Goal: Information Seeking & Learning: Learn about a topic

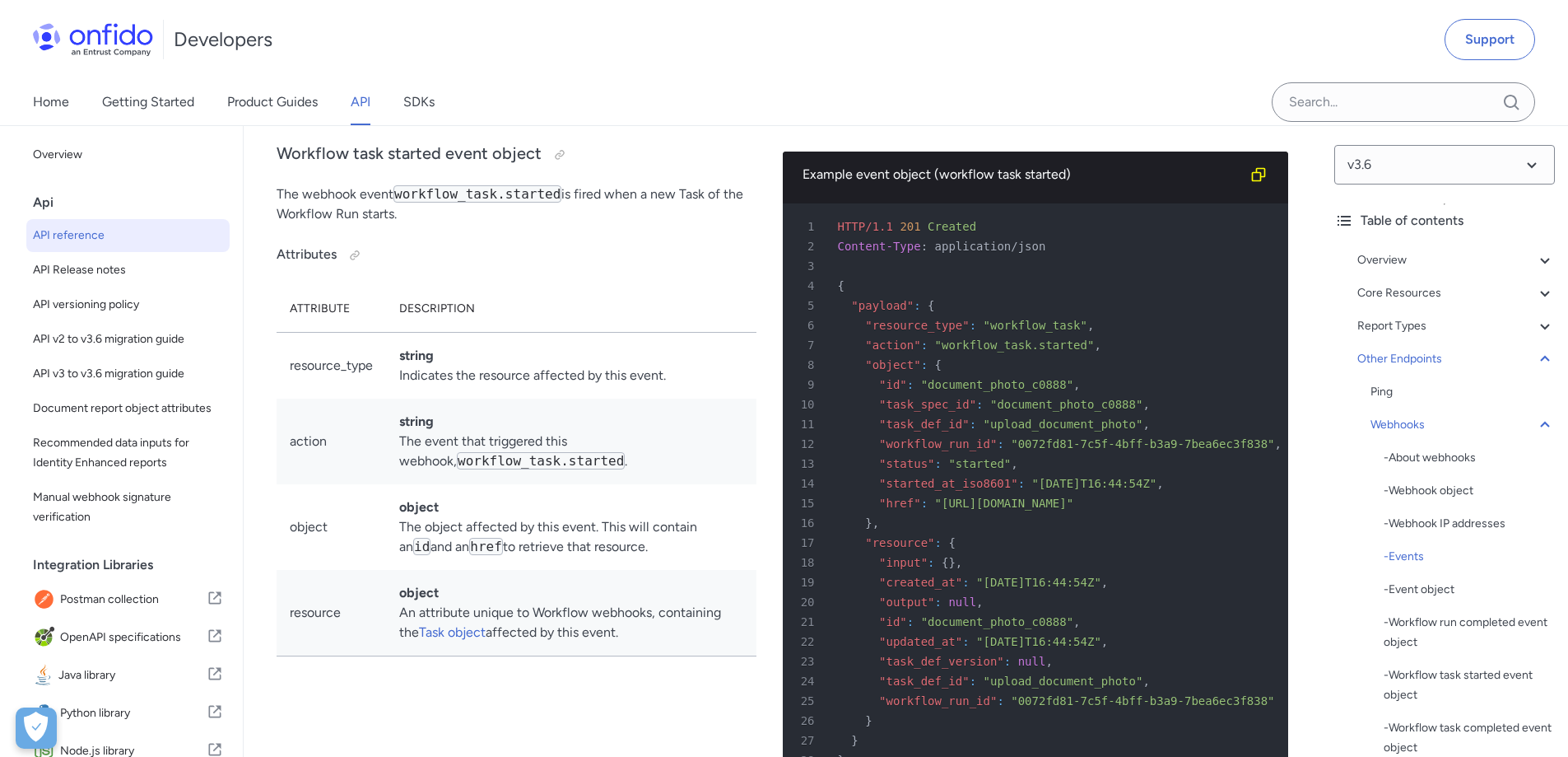
scroll to position [126745, 0]
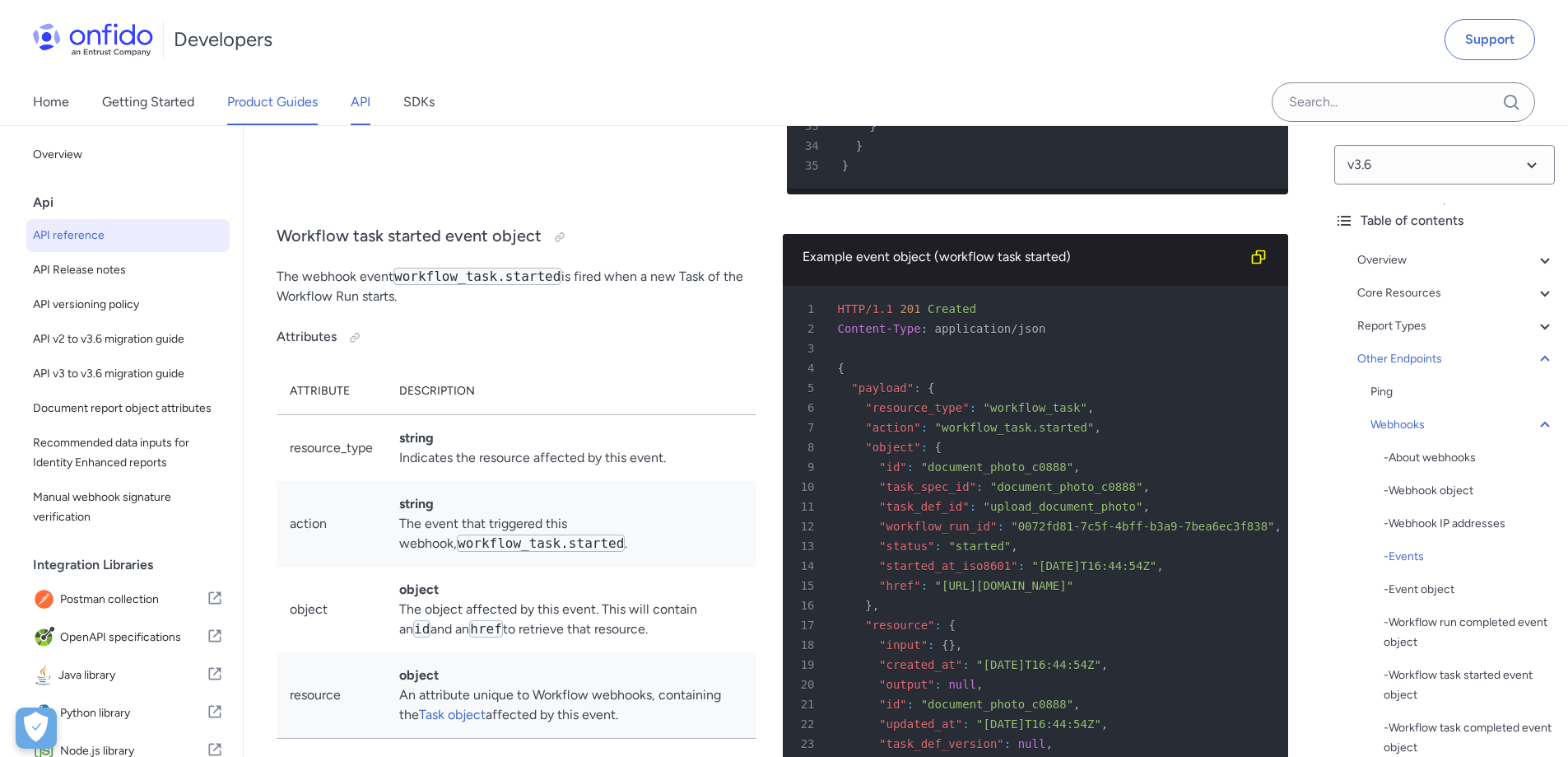
click at [273, 110] on link "Product Guides" at bounding box center [272, 102] width 91 height 46
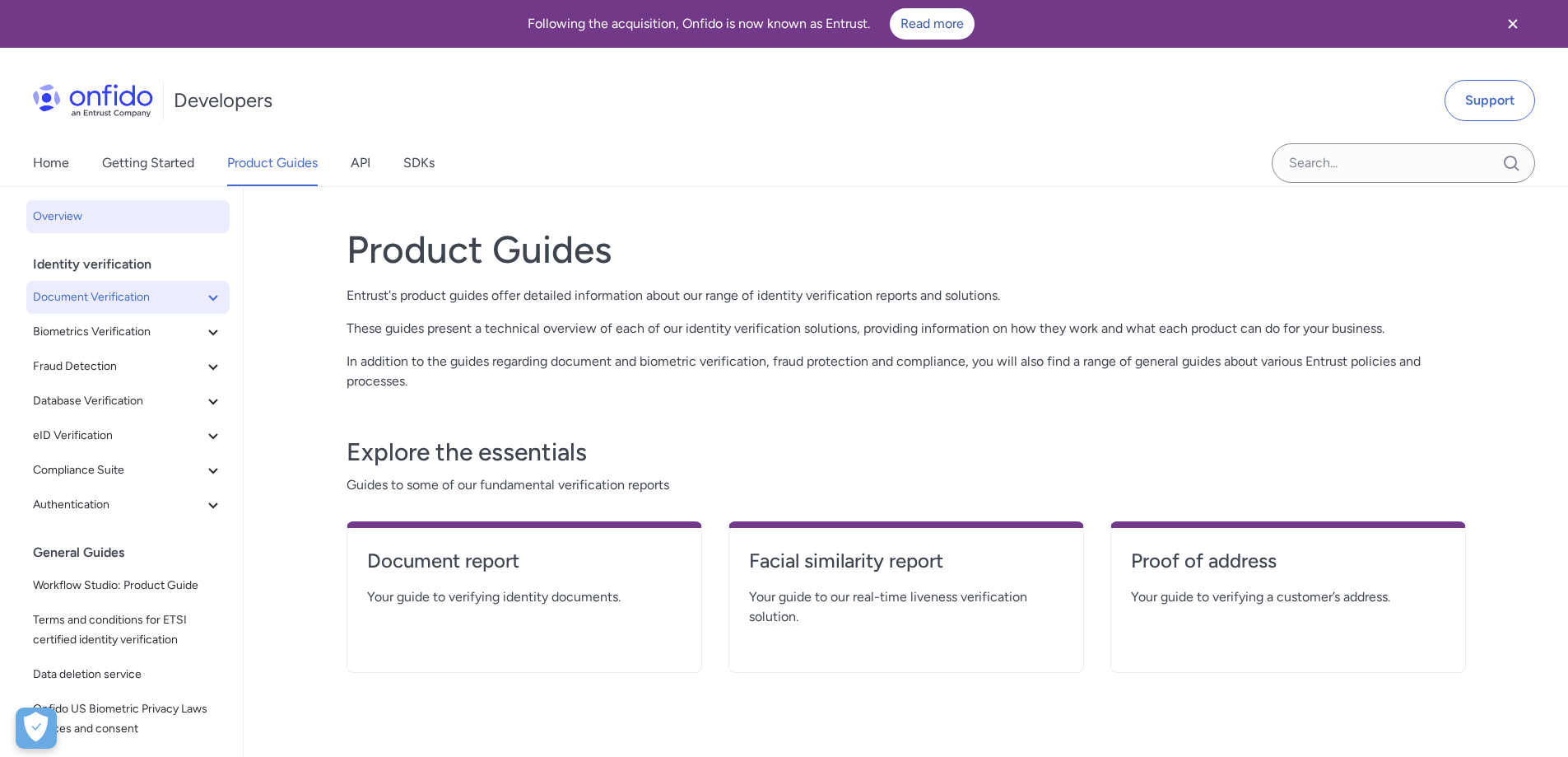
click at [203, 300] on icon at bounding box center [212, 297] width 20 height 20
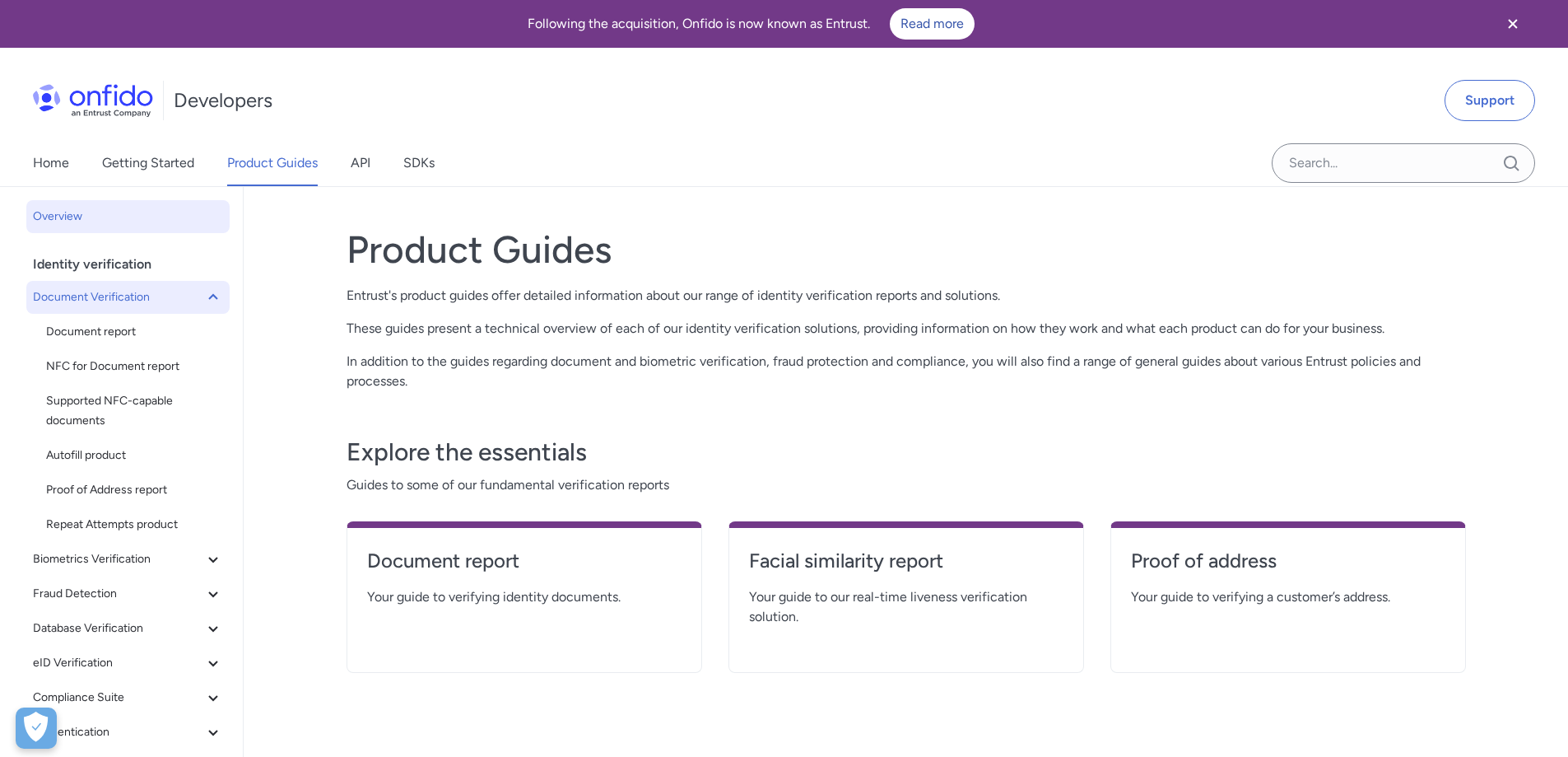
scroll to position [82, 0]
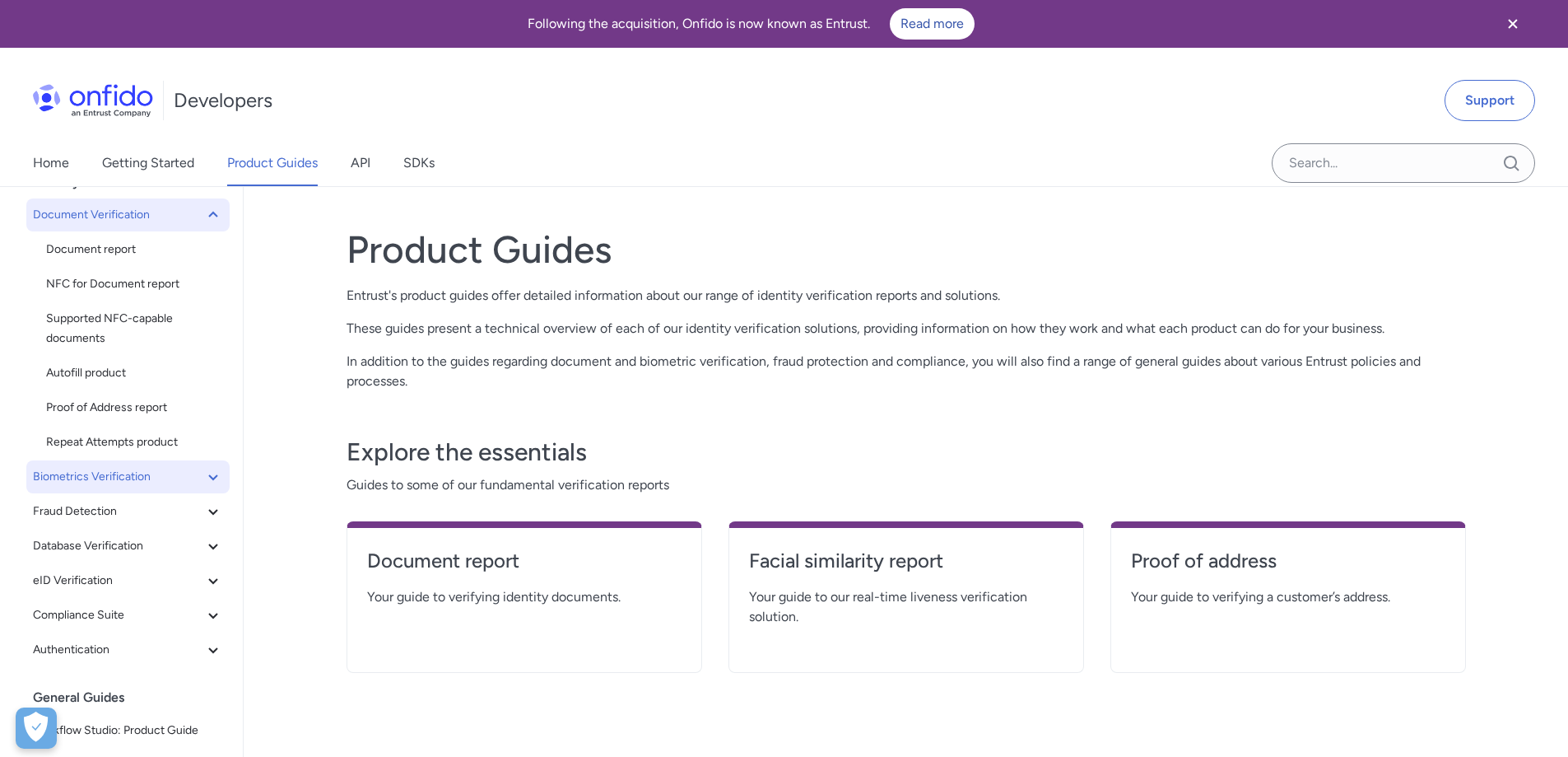
click at [203, 470] on icon at bounding box center [212, 476] width 20 height 20
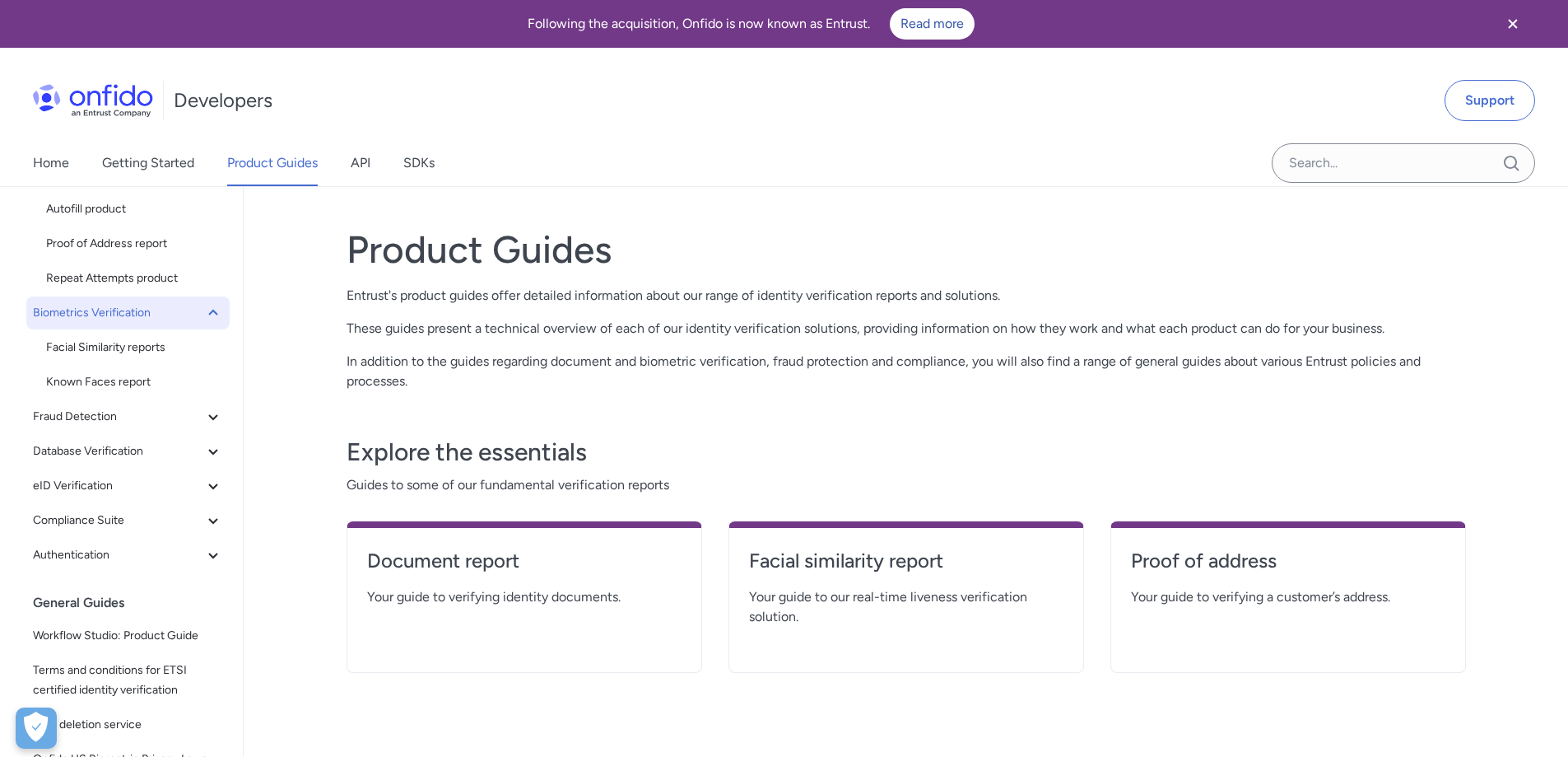
scroll to position [247, 0]
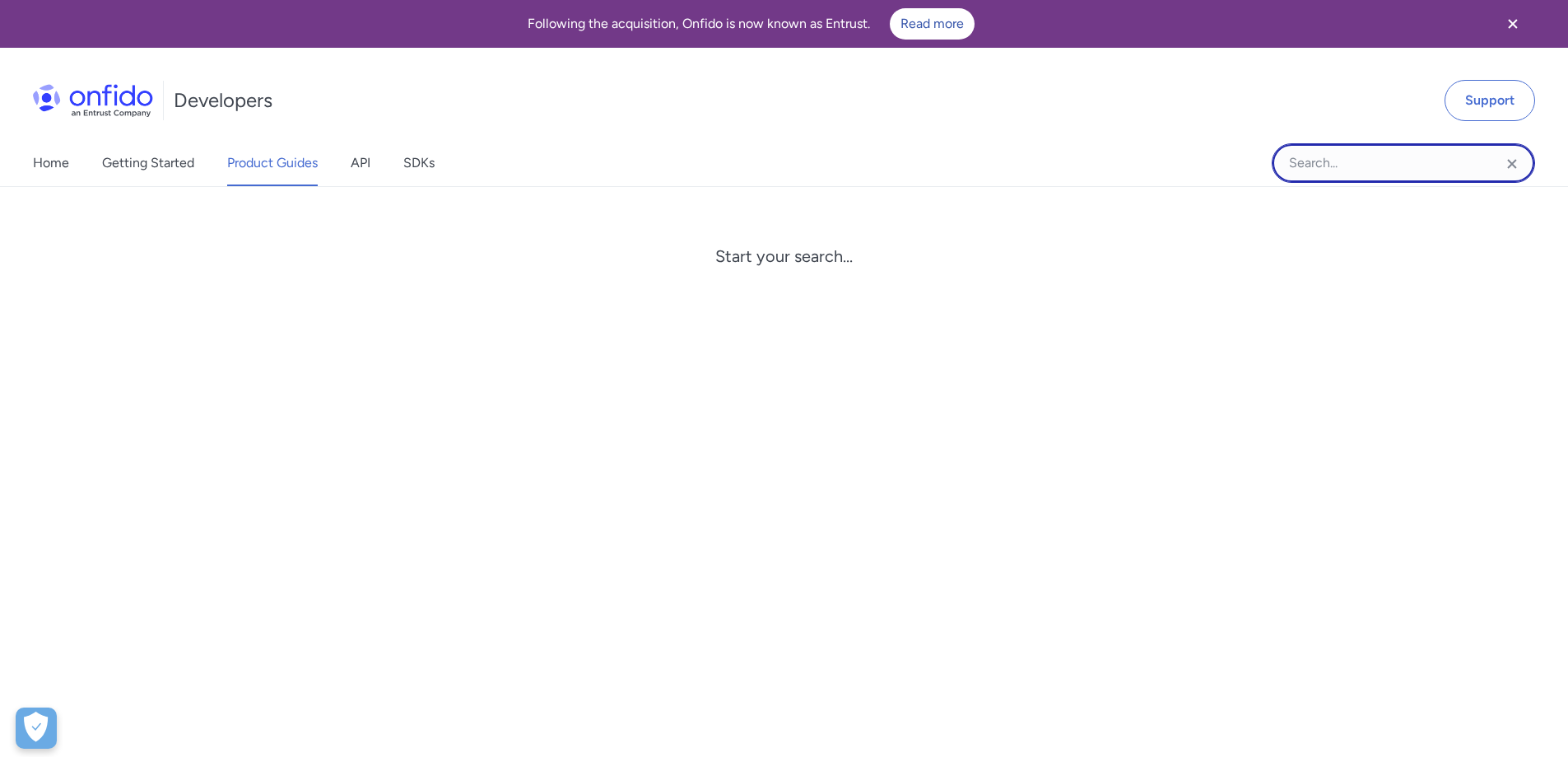
click at [1362, 168] on input "Onfido search input field" at bounding box center [1403, 163] width 263 height 40
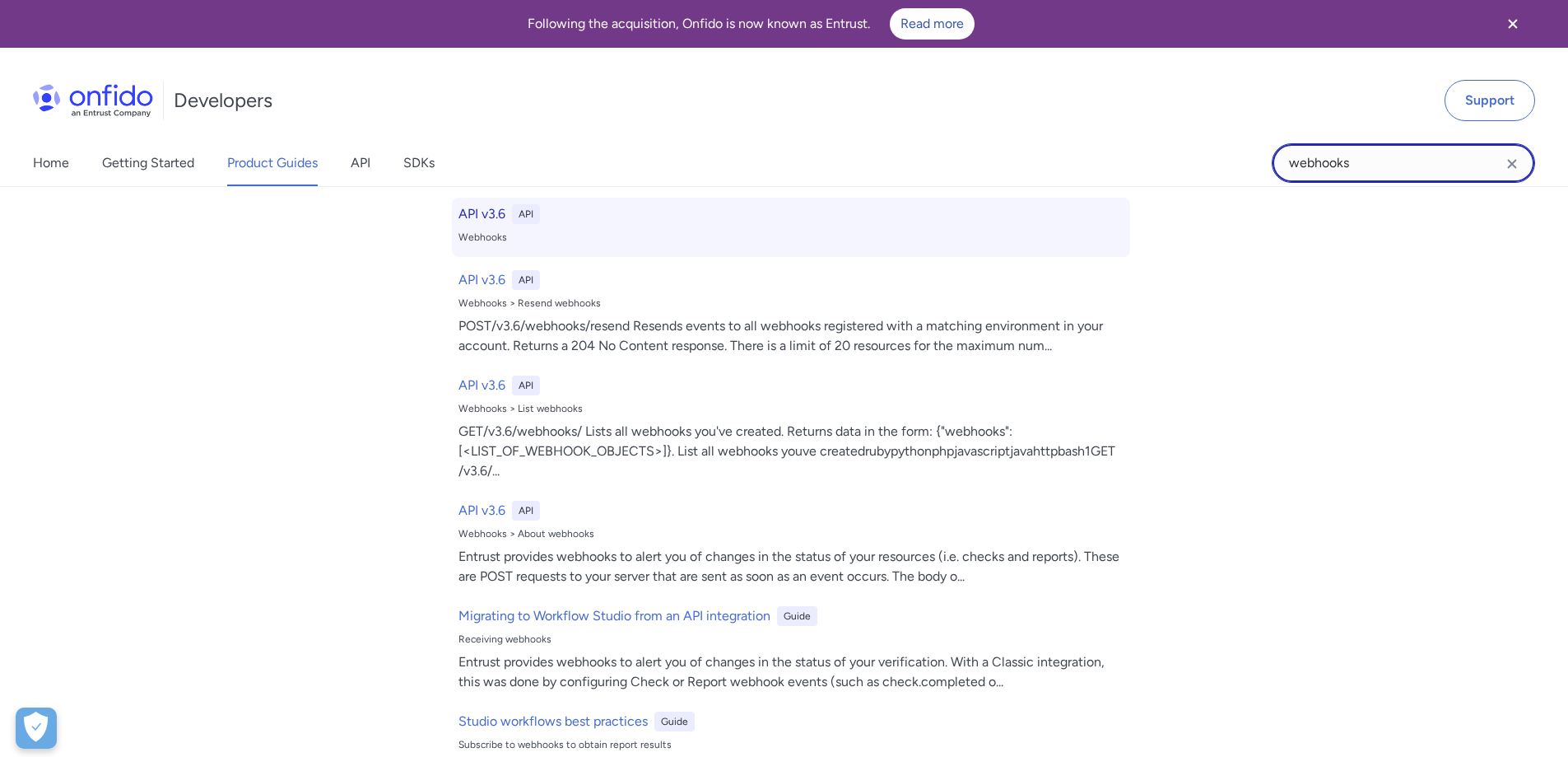
scroll to position [0, 0]
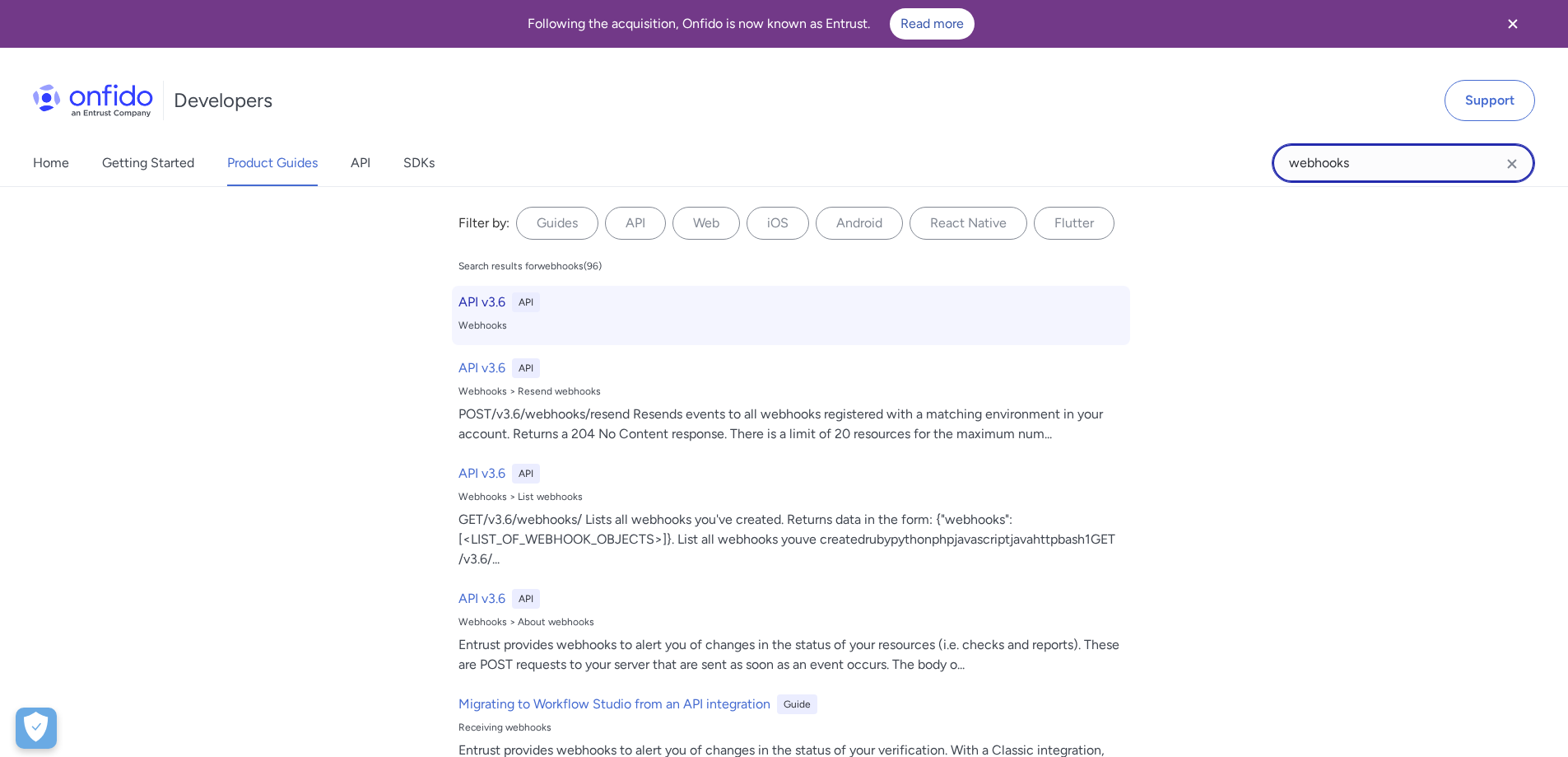
type input "webhooks"
click at [477, 300] on h6 "API v3.6" at bounding box center [482, 302] width 47 height 20
select select "http"
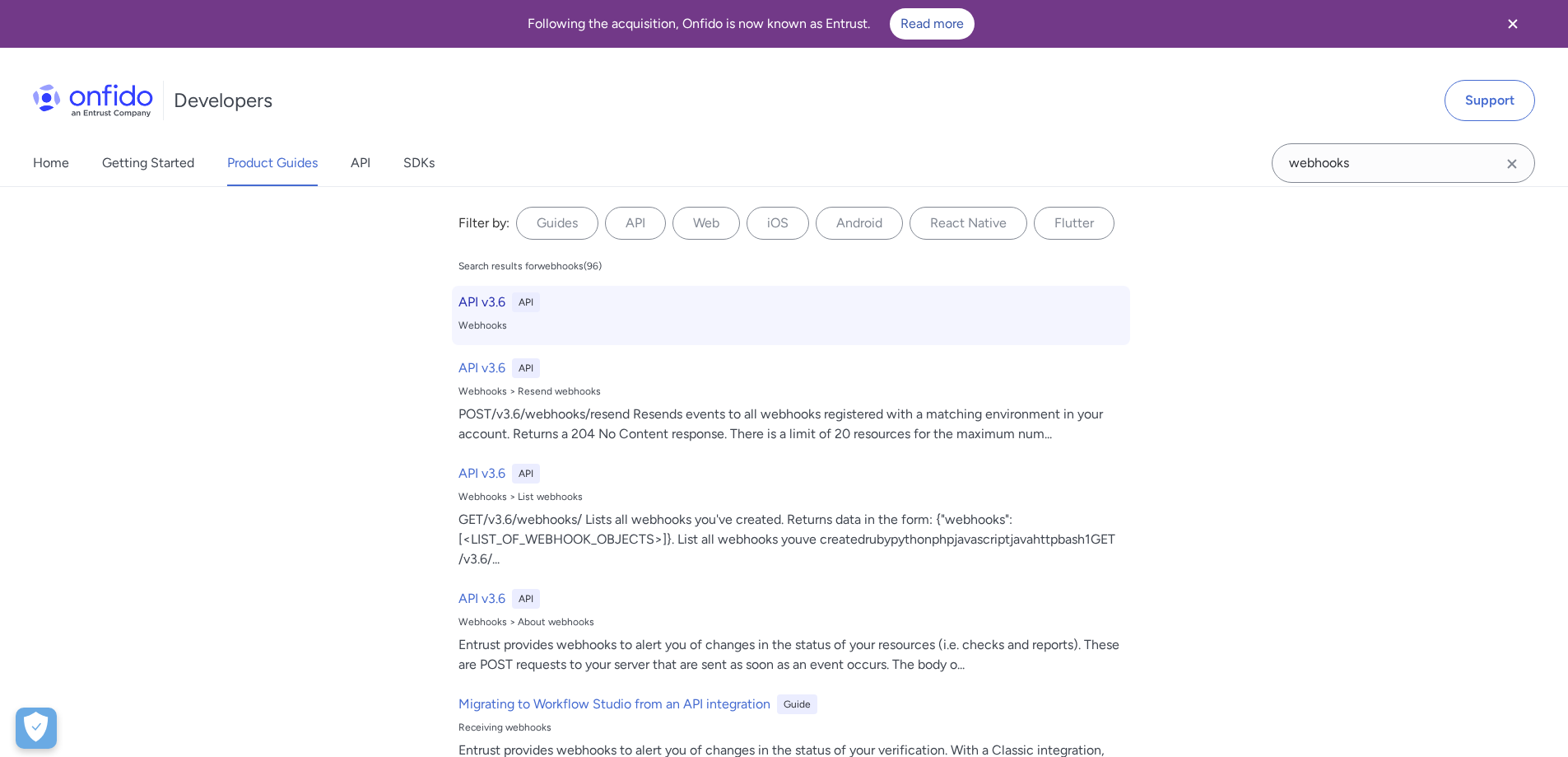
select select "http"
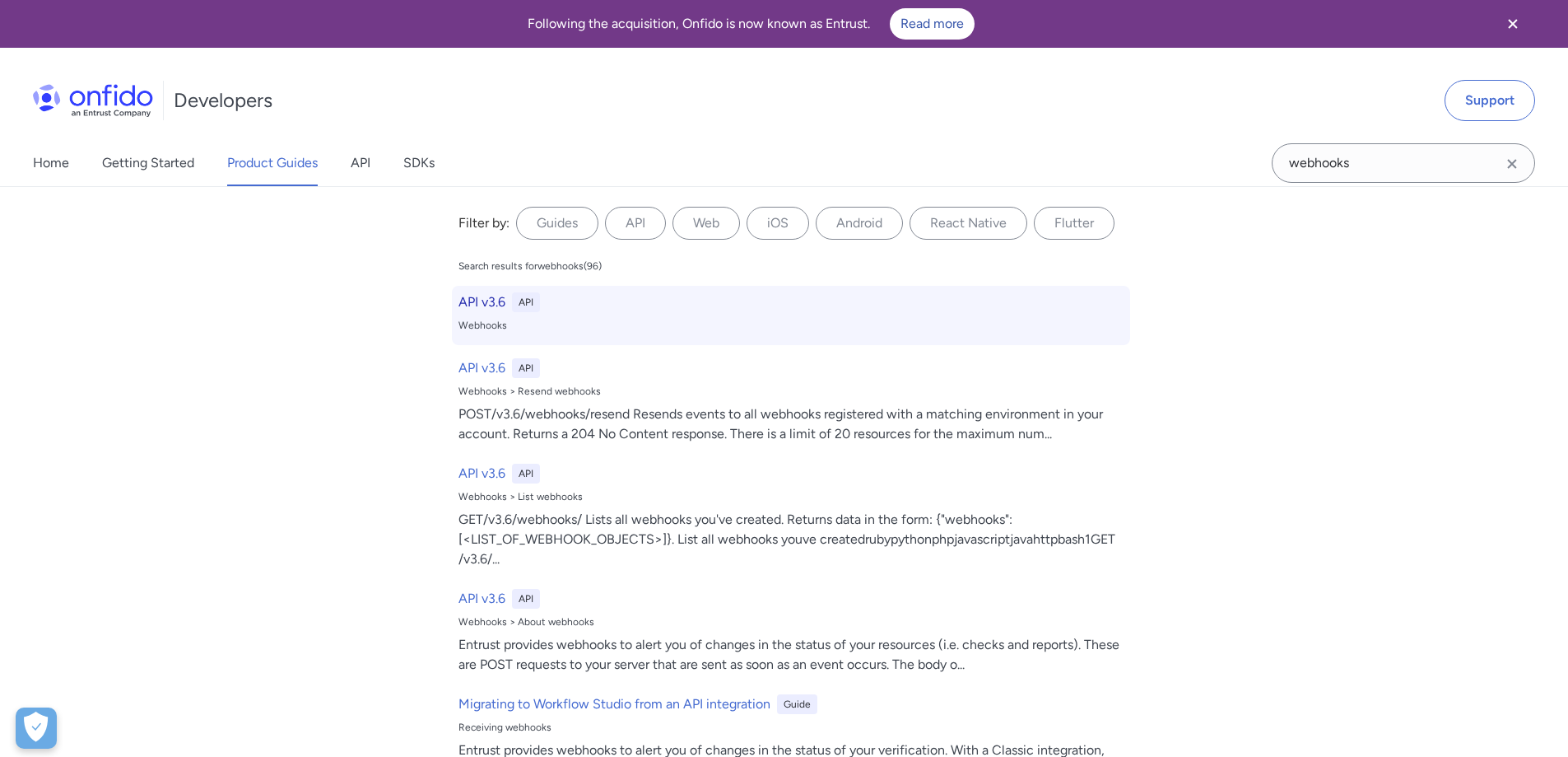
select select "http"
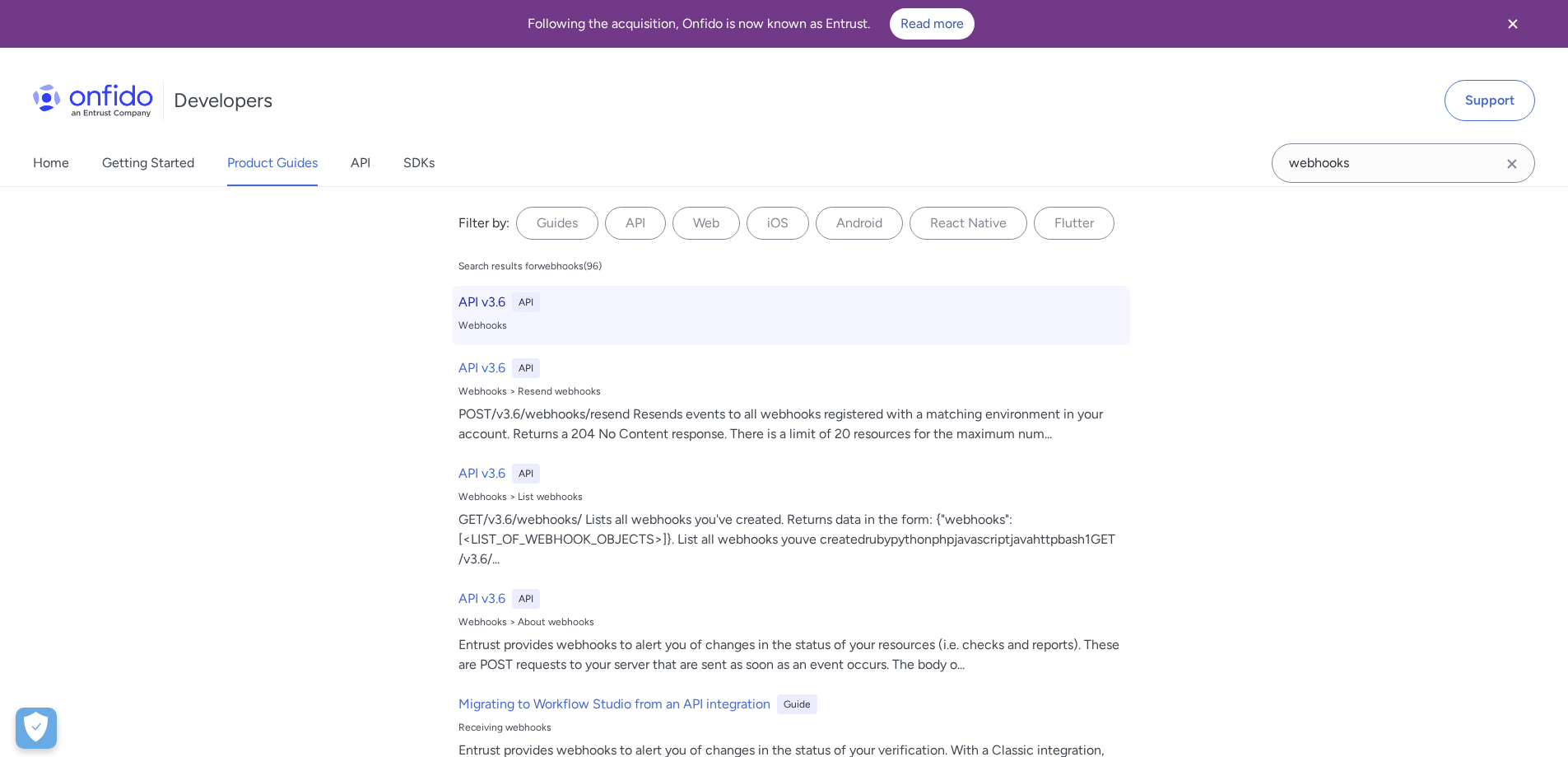
select select "http"
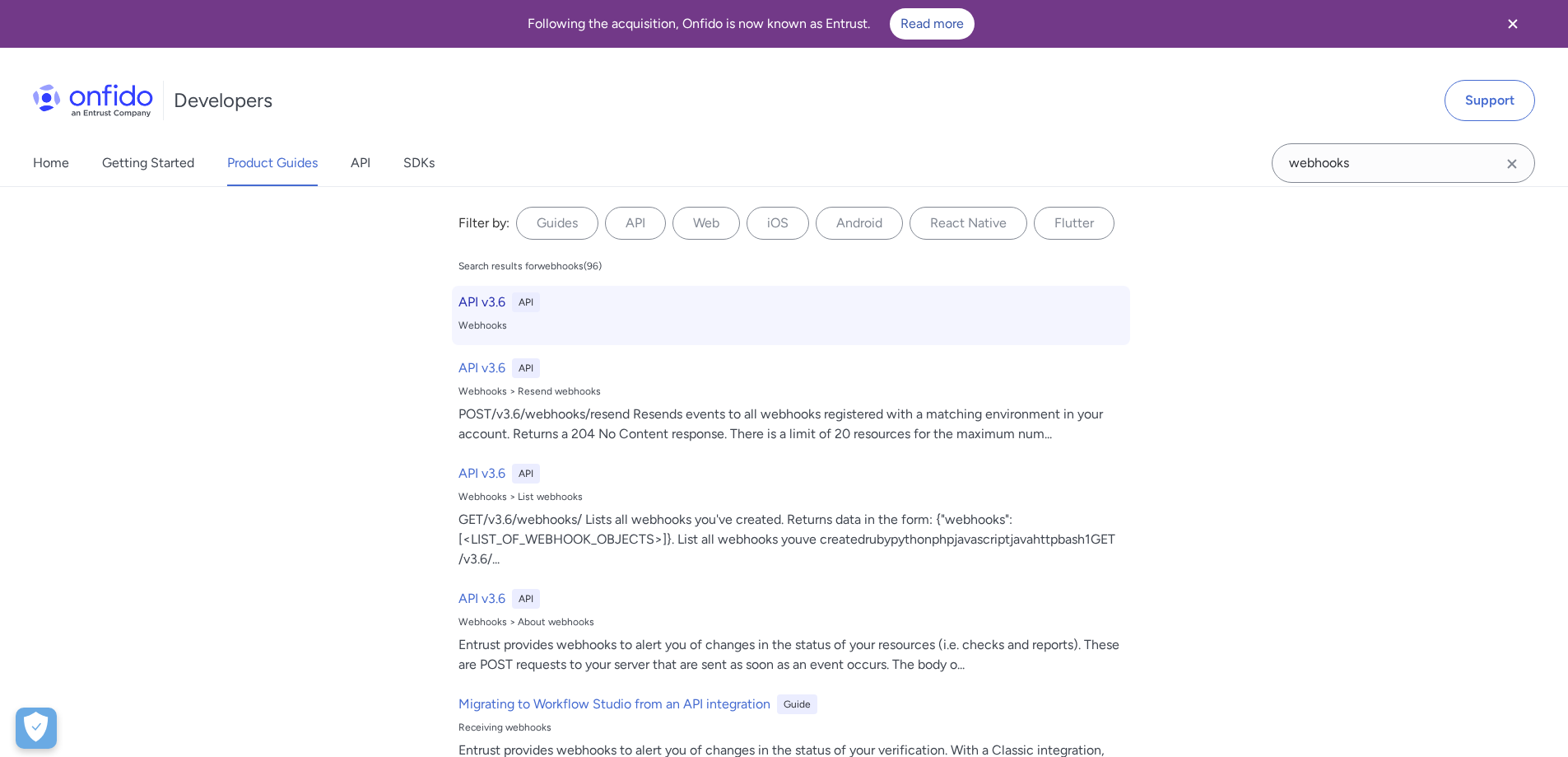
select select "http"
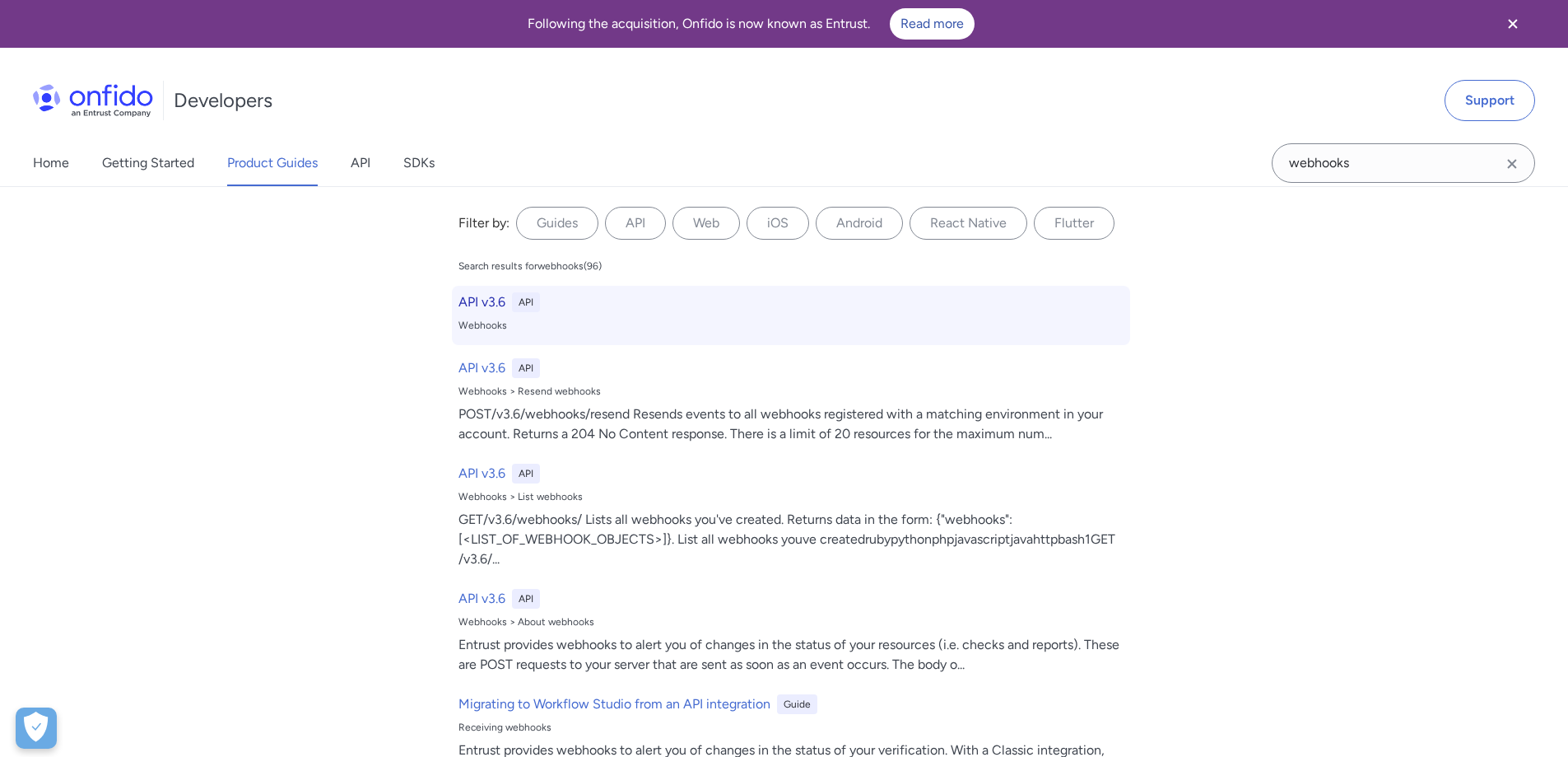
select select "http"
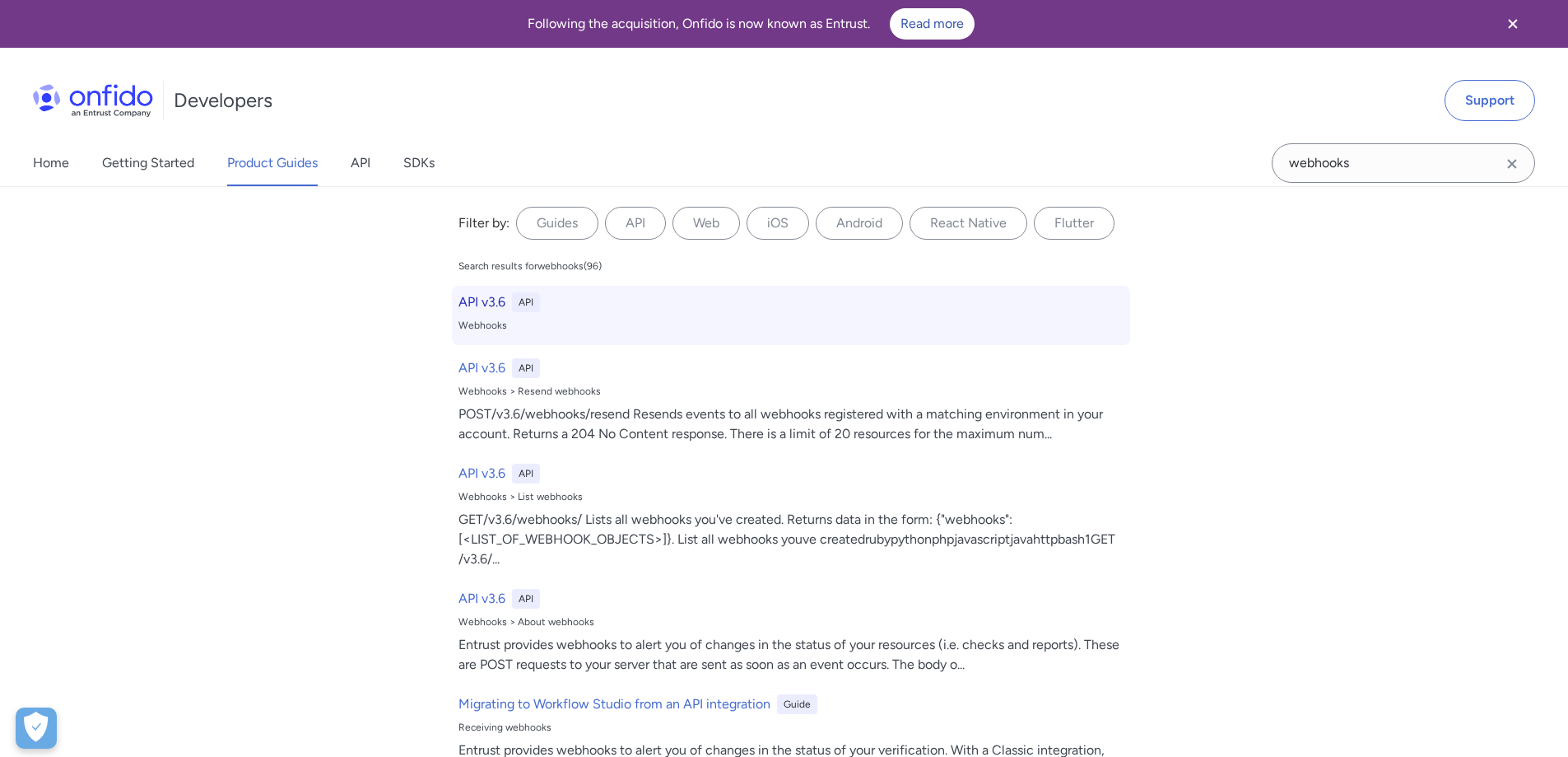
select select "http"
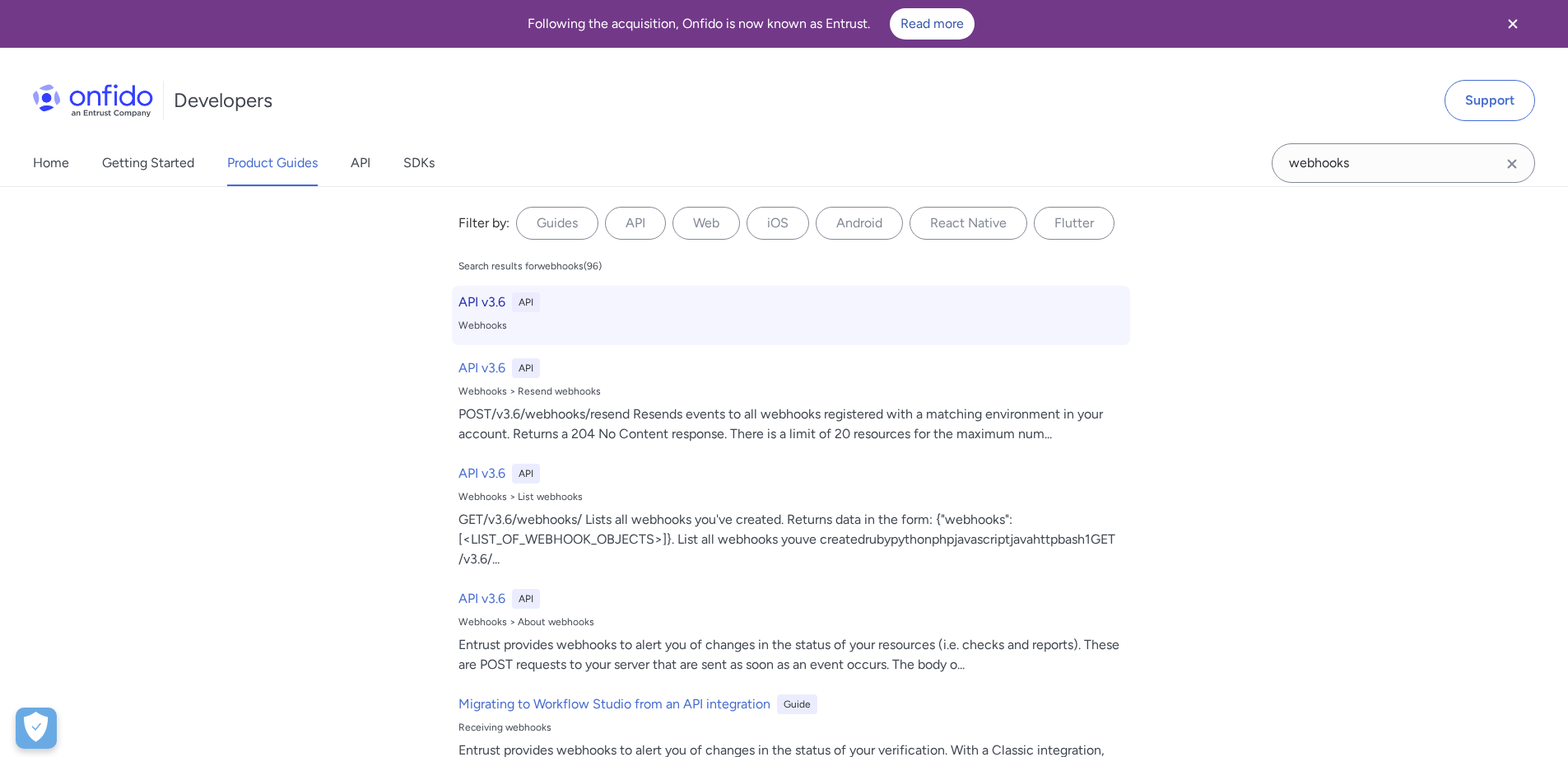
select select "http"
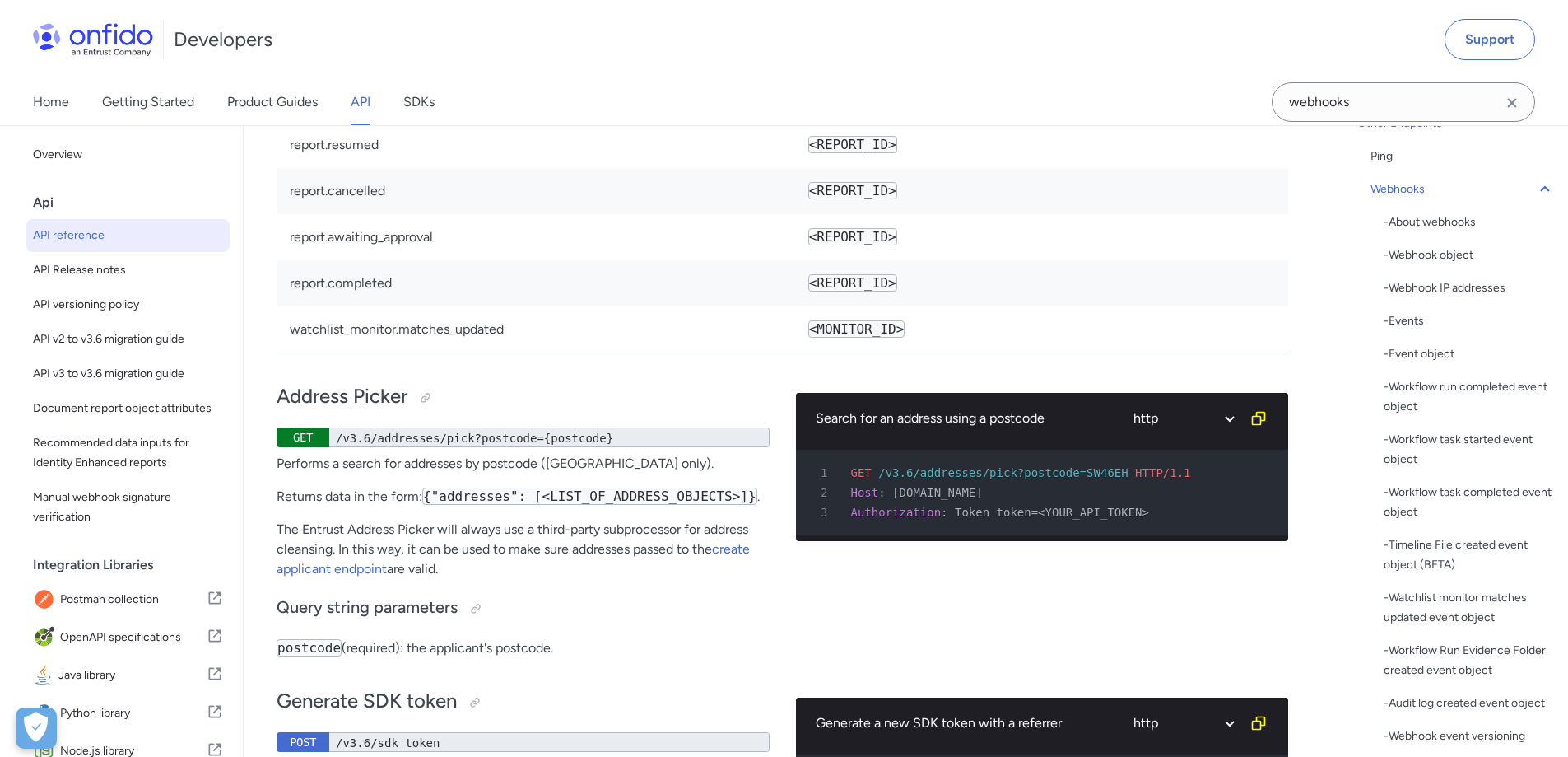
scroll to position [165, 0]
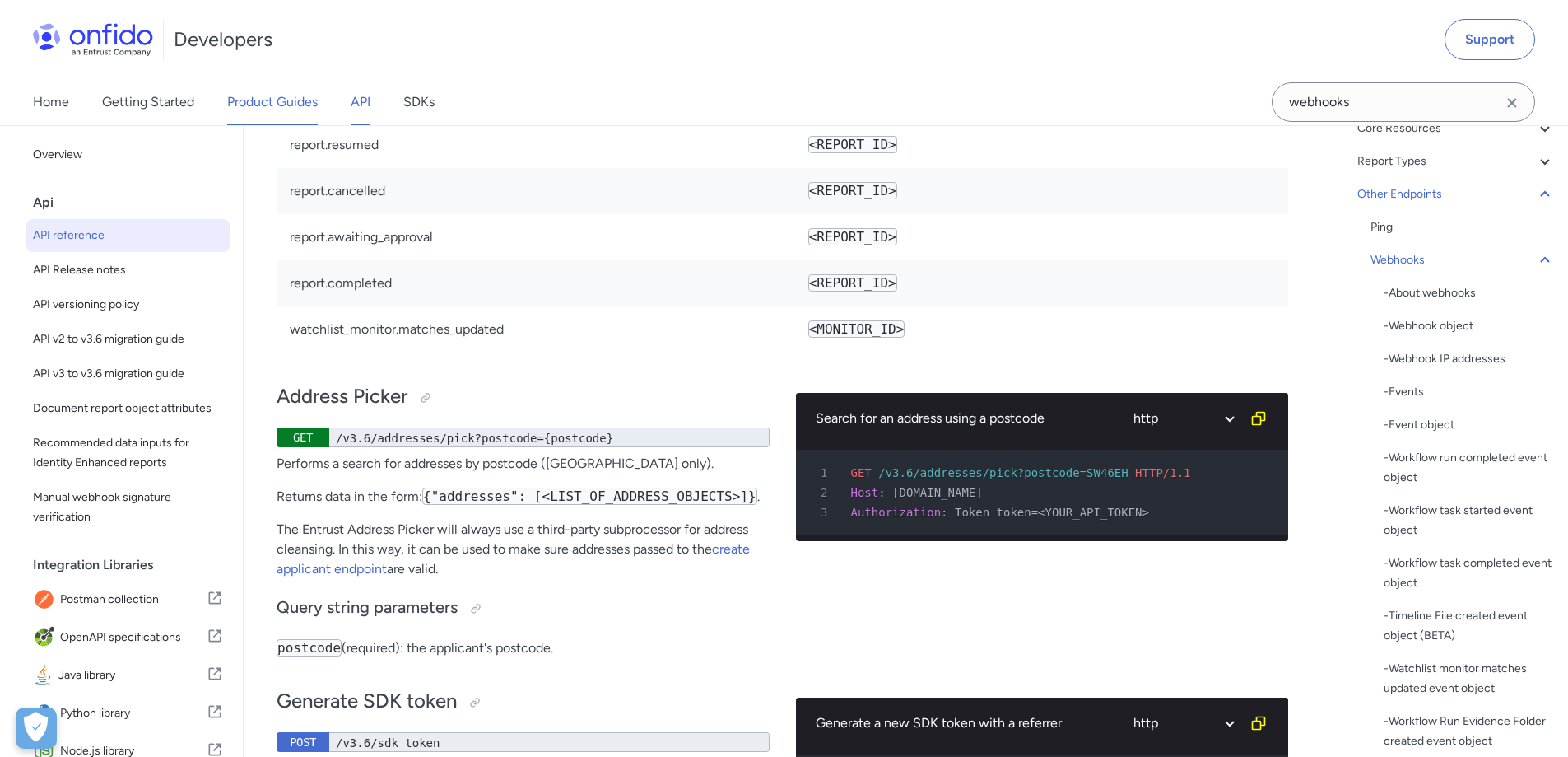
click at [245, 99] on link "Product Guides" at bounding box center [272, 102] width 91 height 46
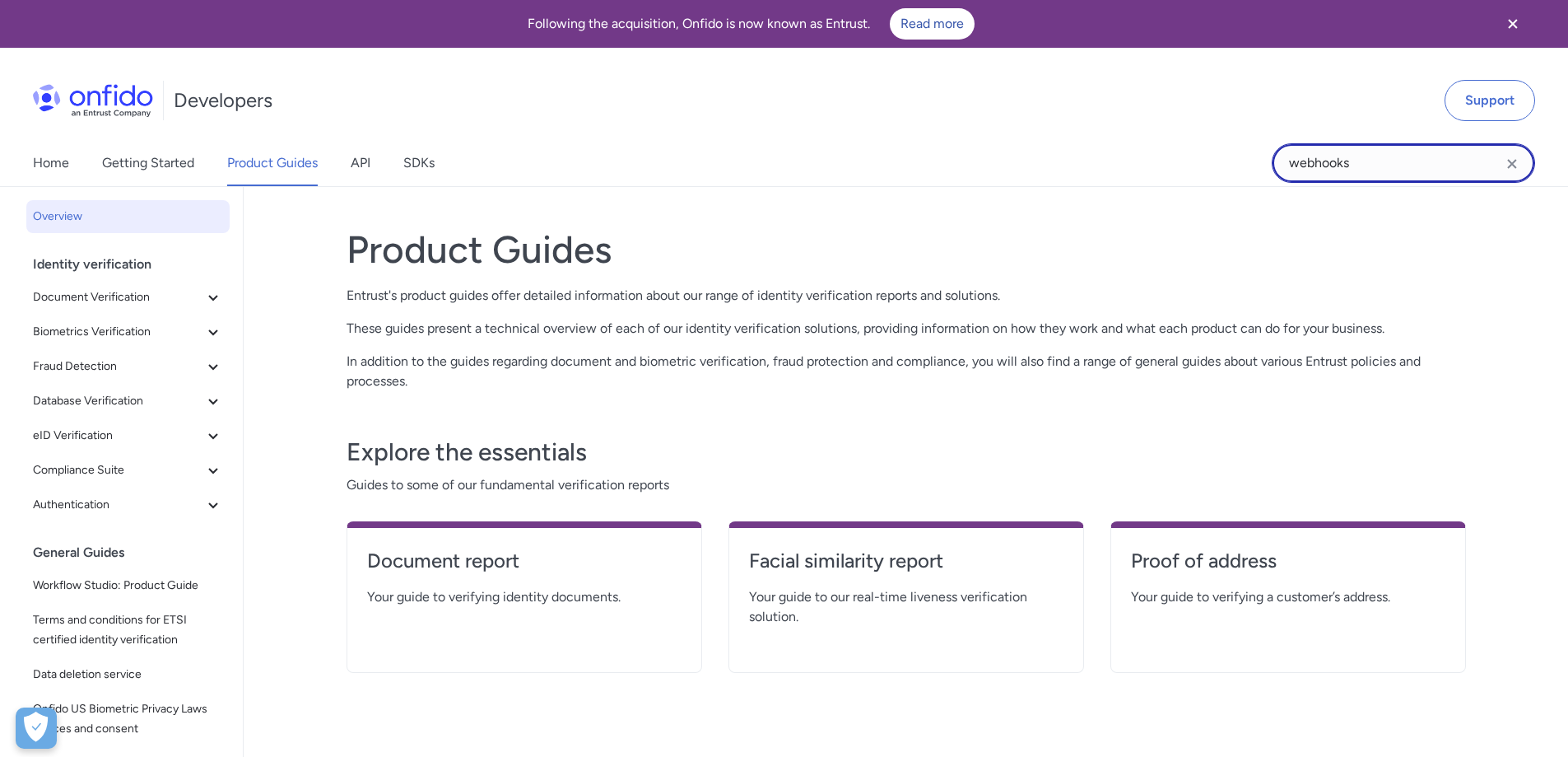
click at [1390, 165] on input "webhooks" at bounding box center [1403, 163] width 263 height 40
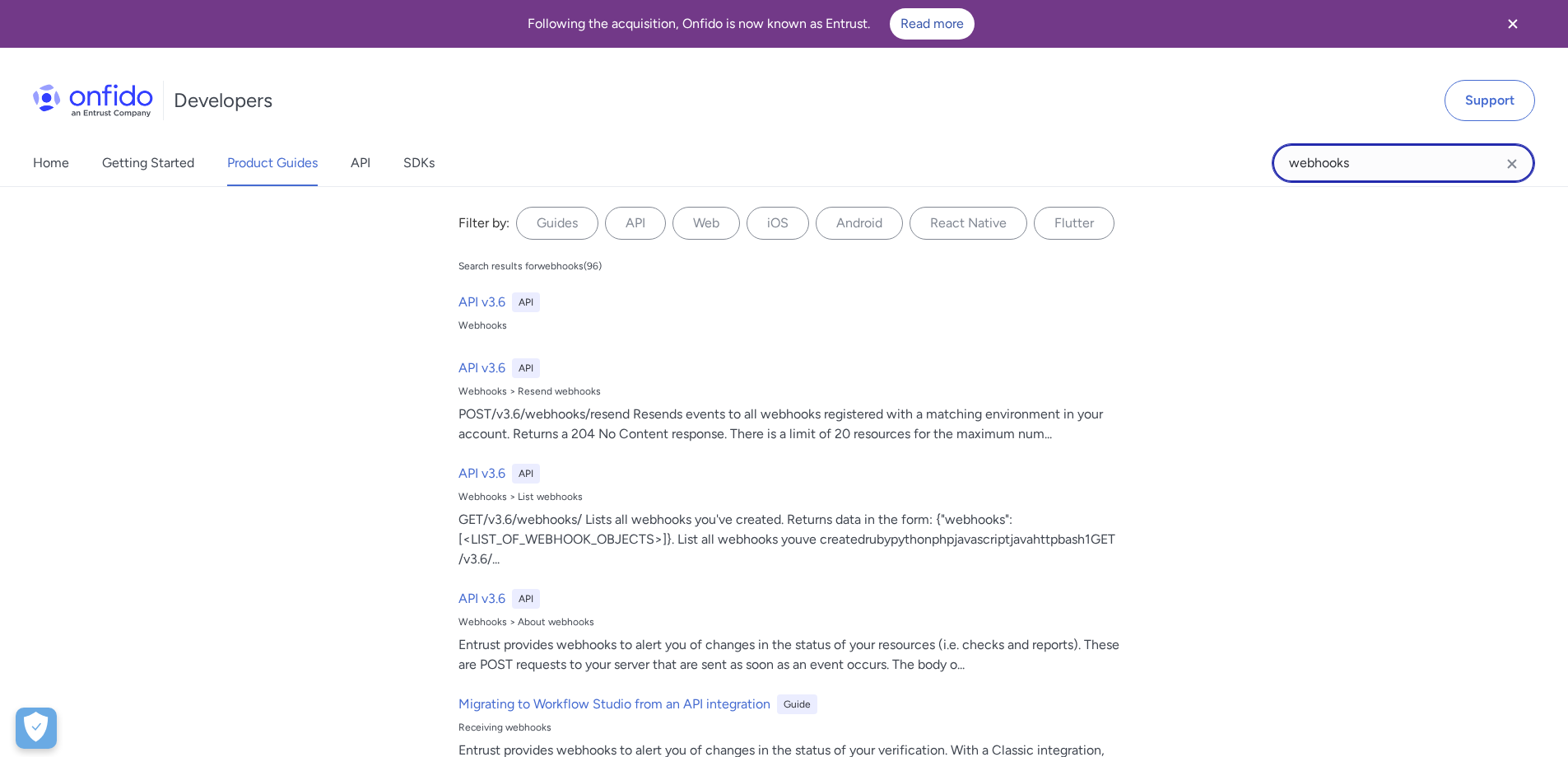
click at [1396, 164] on input "webhooks" at bounding box center [1403, 163] width 263 height 40
paste input "orkflow_task"
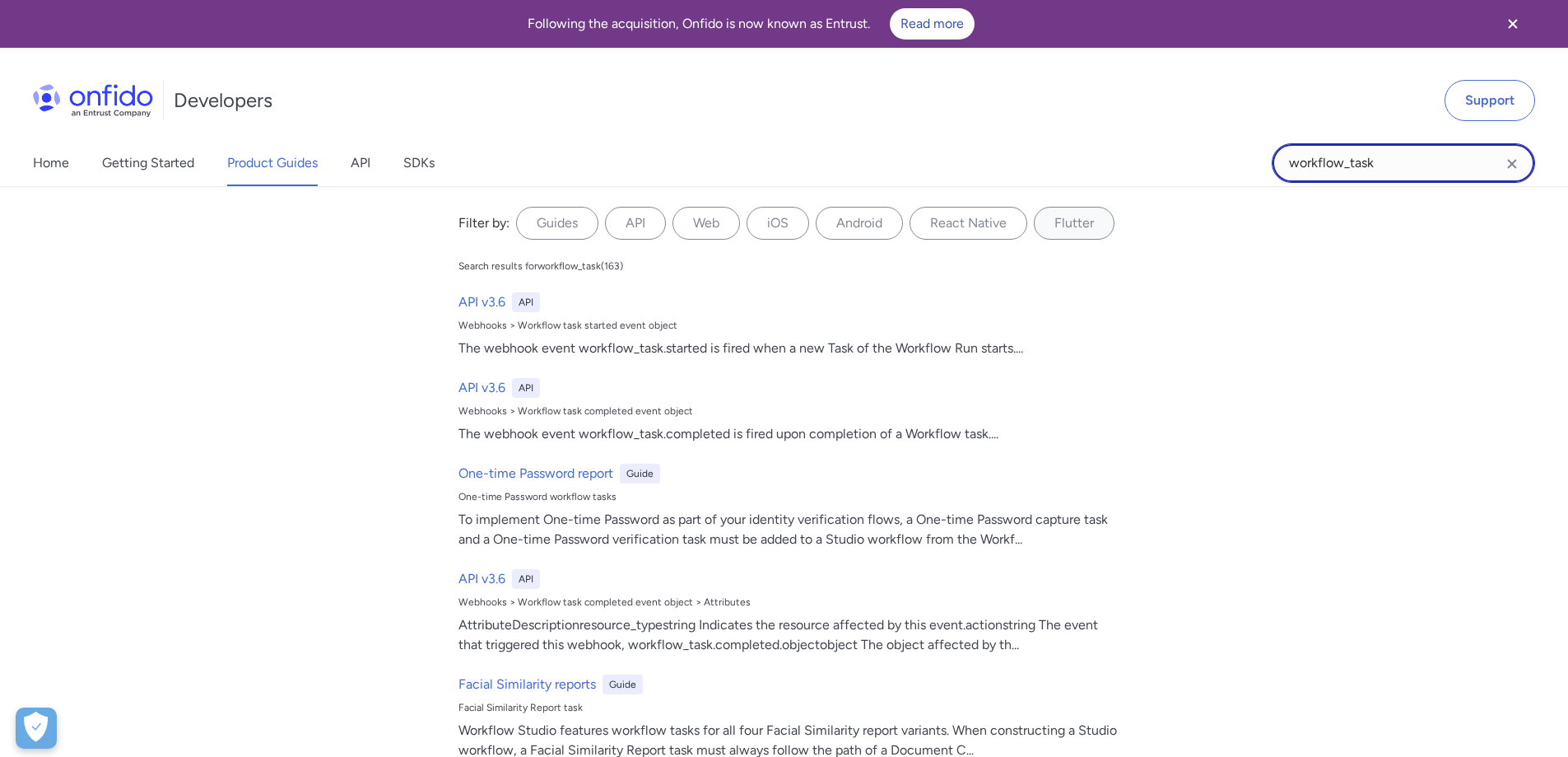
type input "workflow_task"
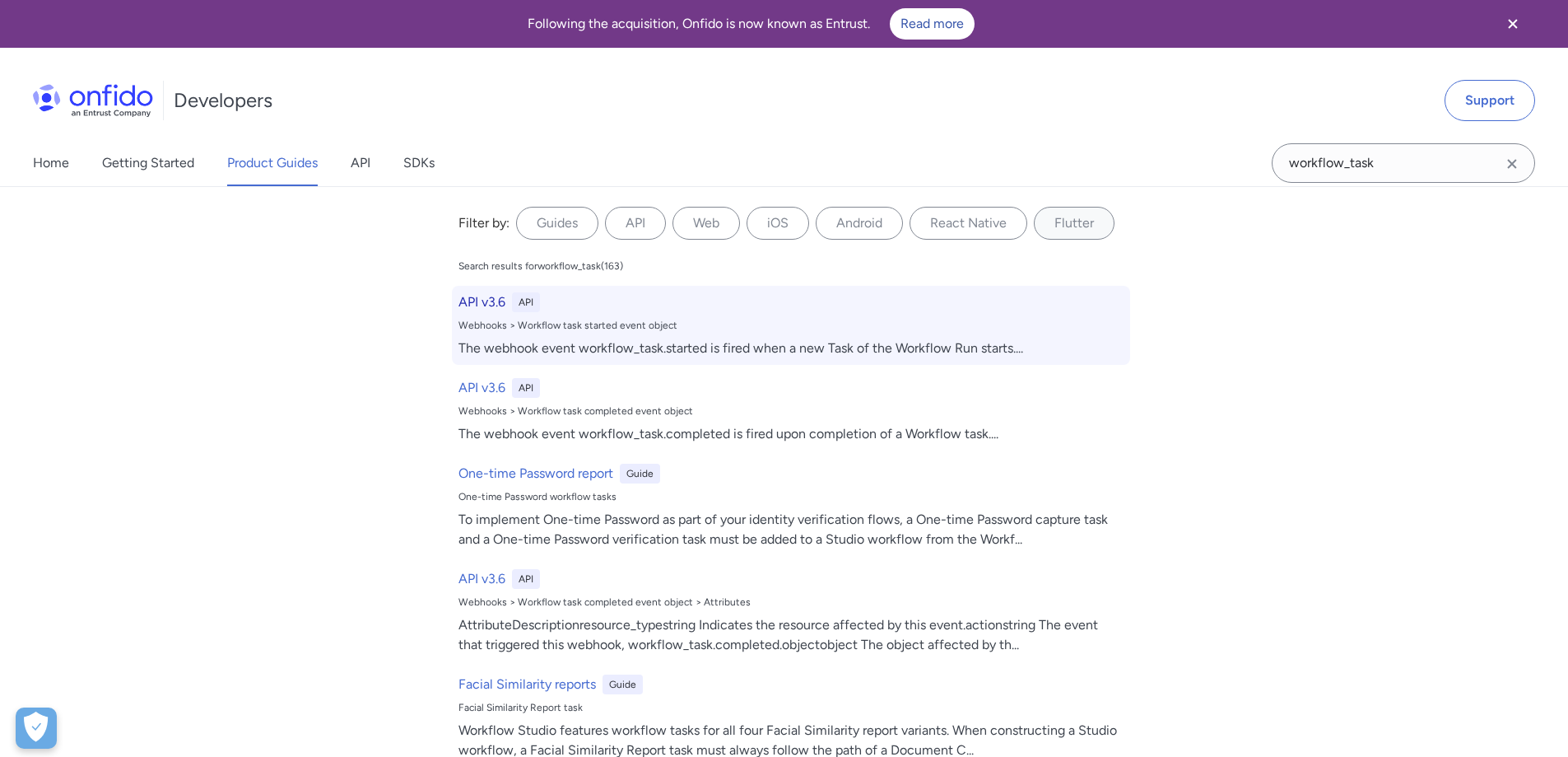
click at [558, 330] on div "Webhooks > Workflow task started event object" at bounding box center [791, 325] width 665 height 14
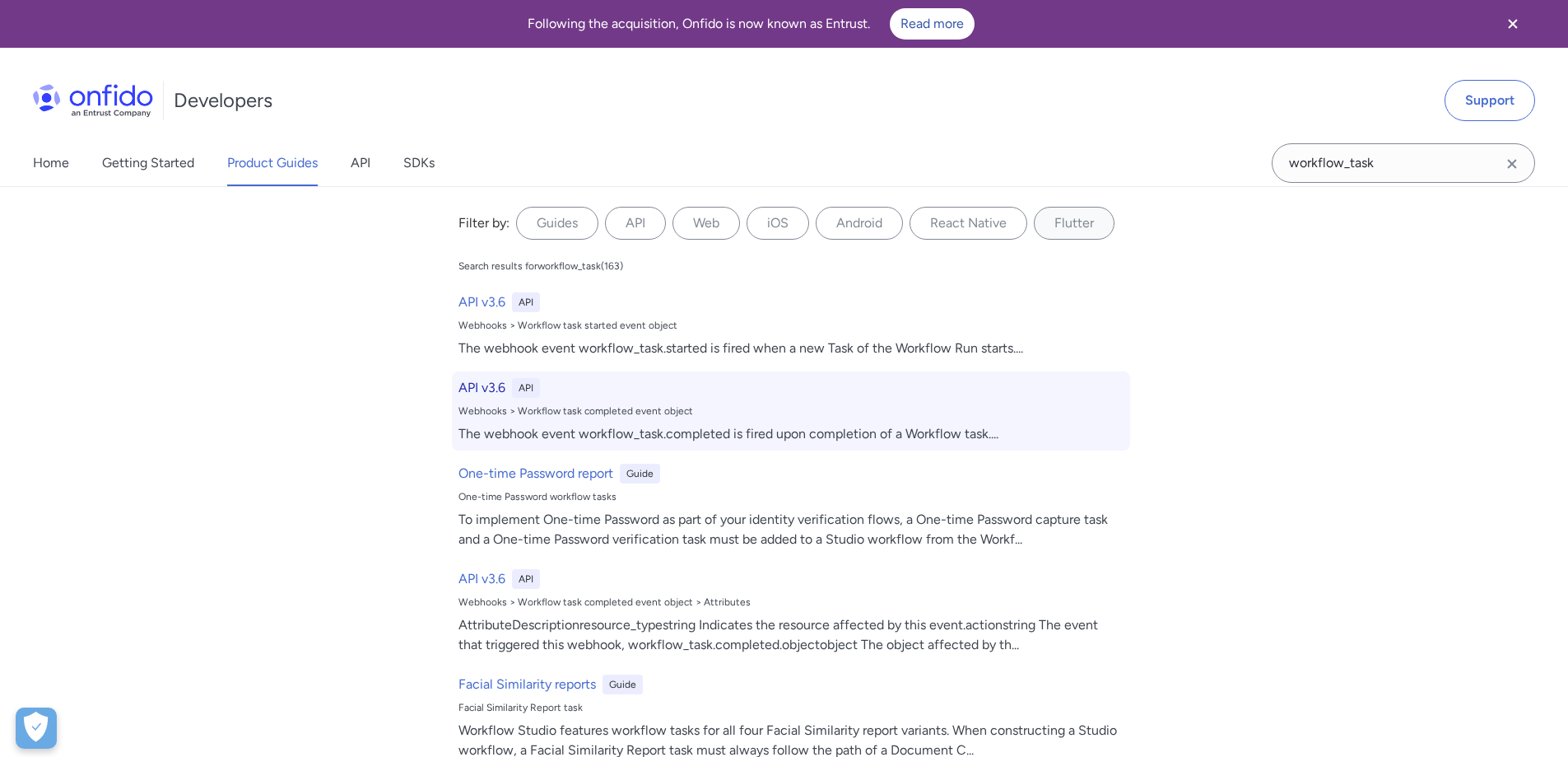
select select "http"
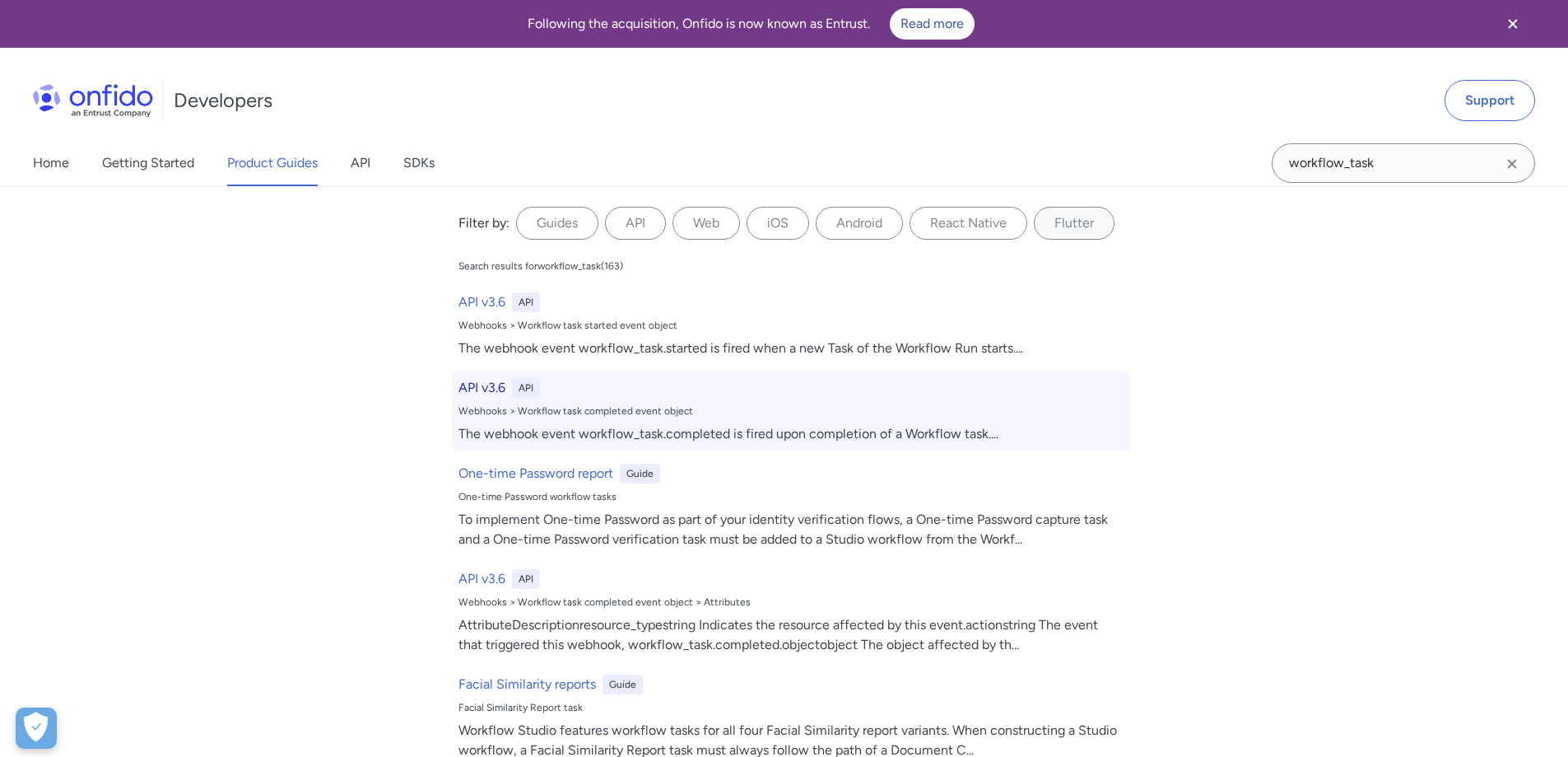
select select "http"
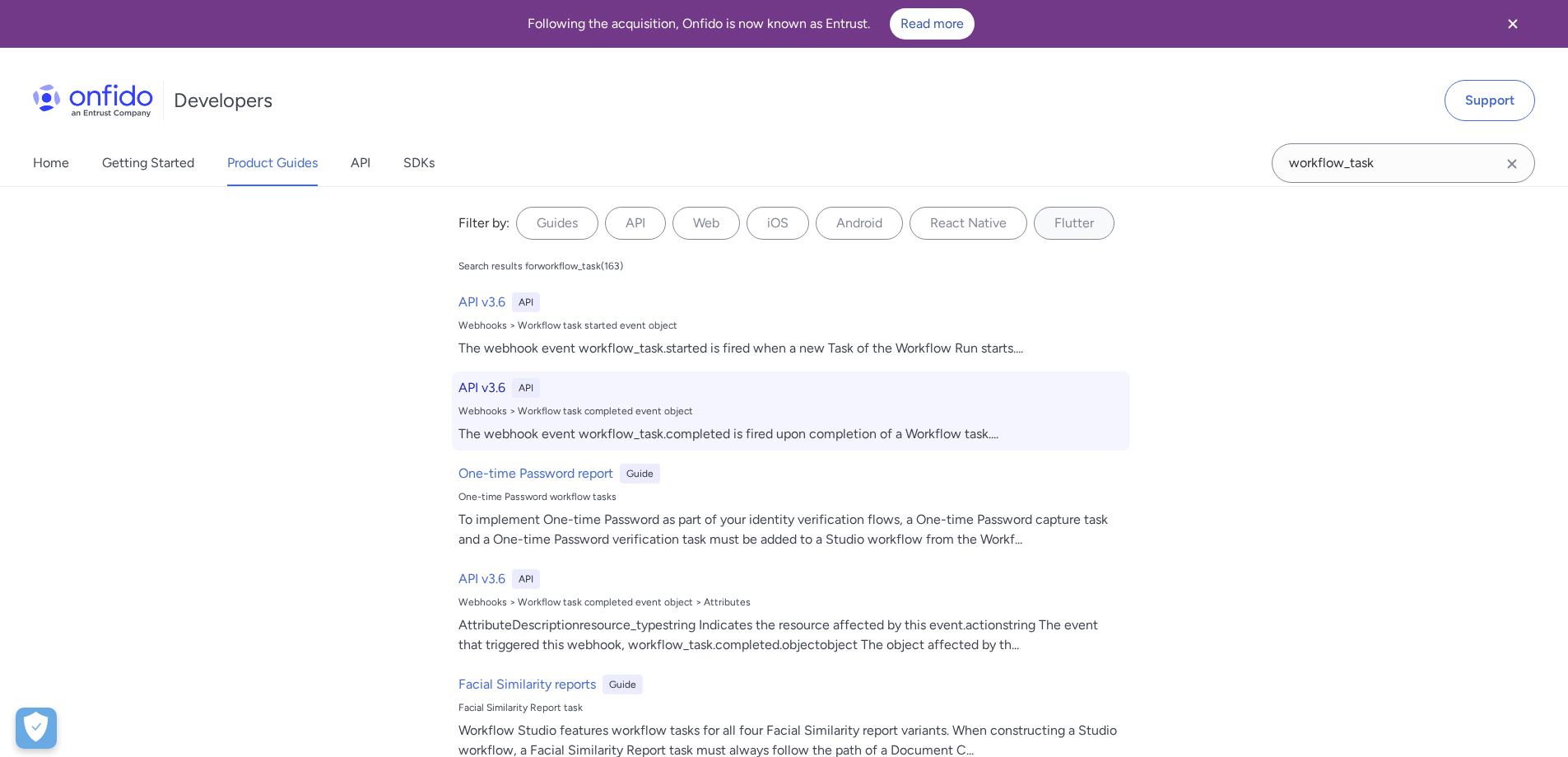
select select "http"
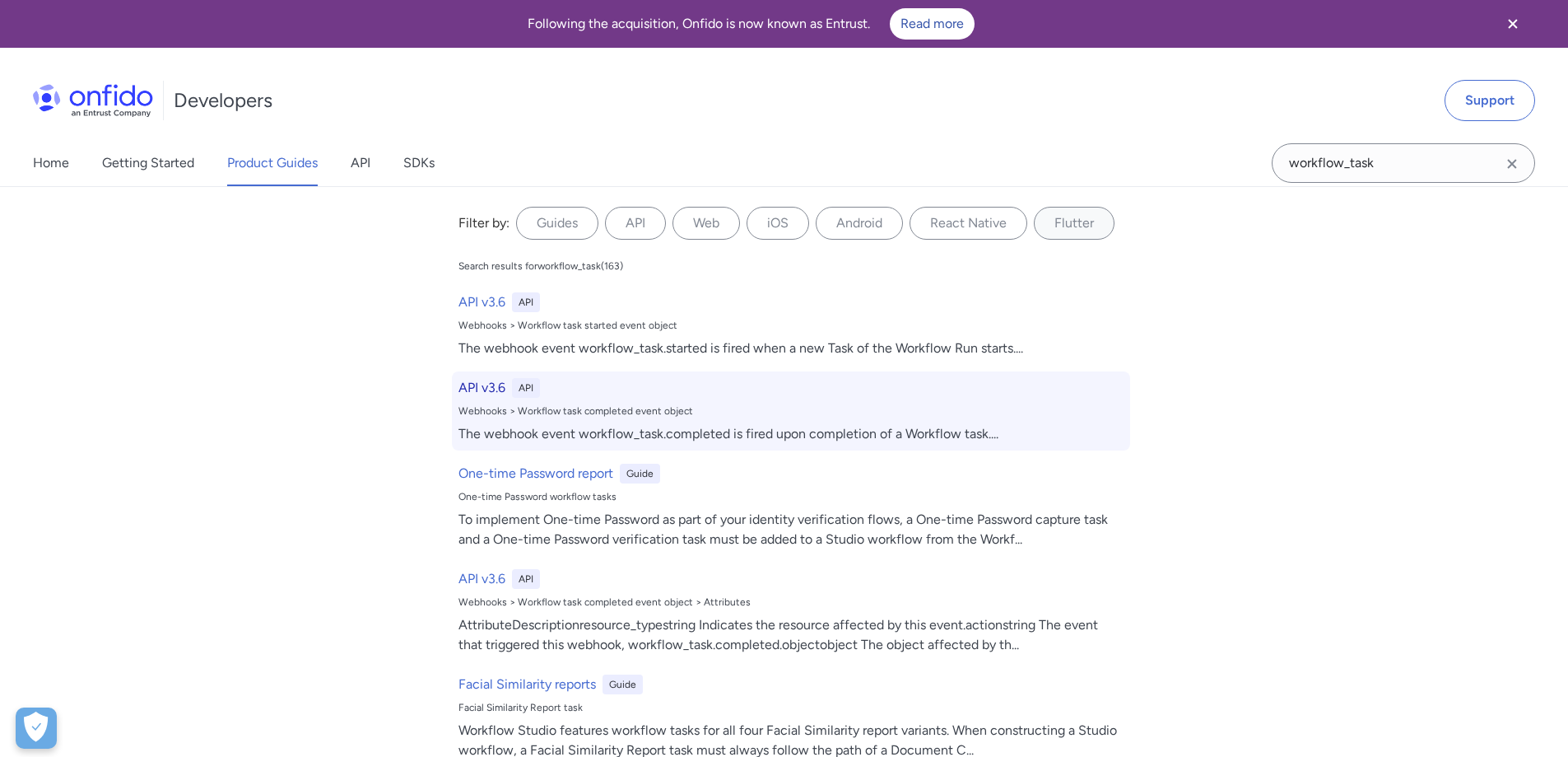
select select "http"
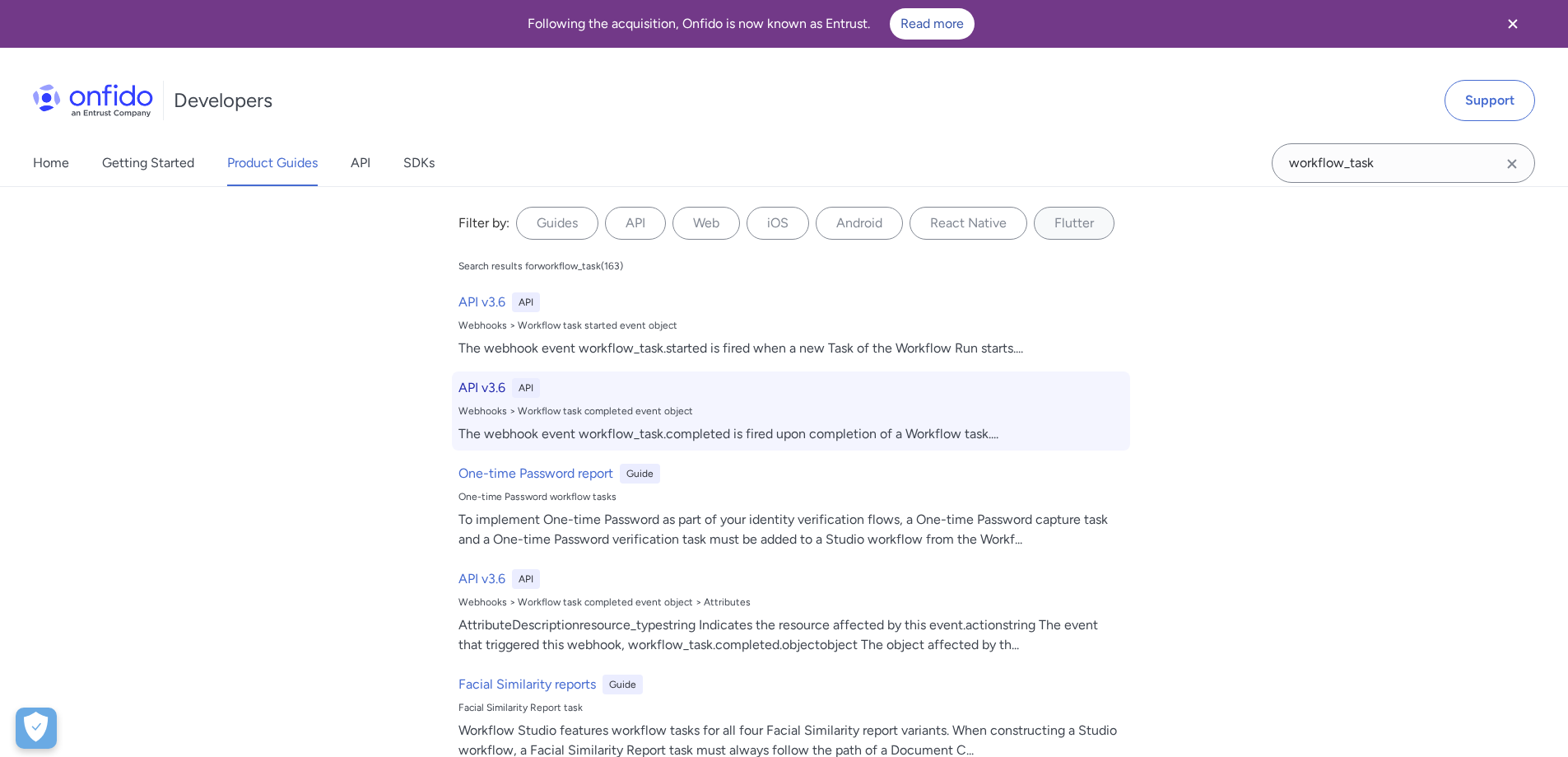
select select "http"
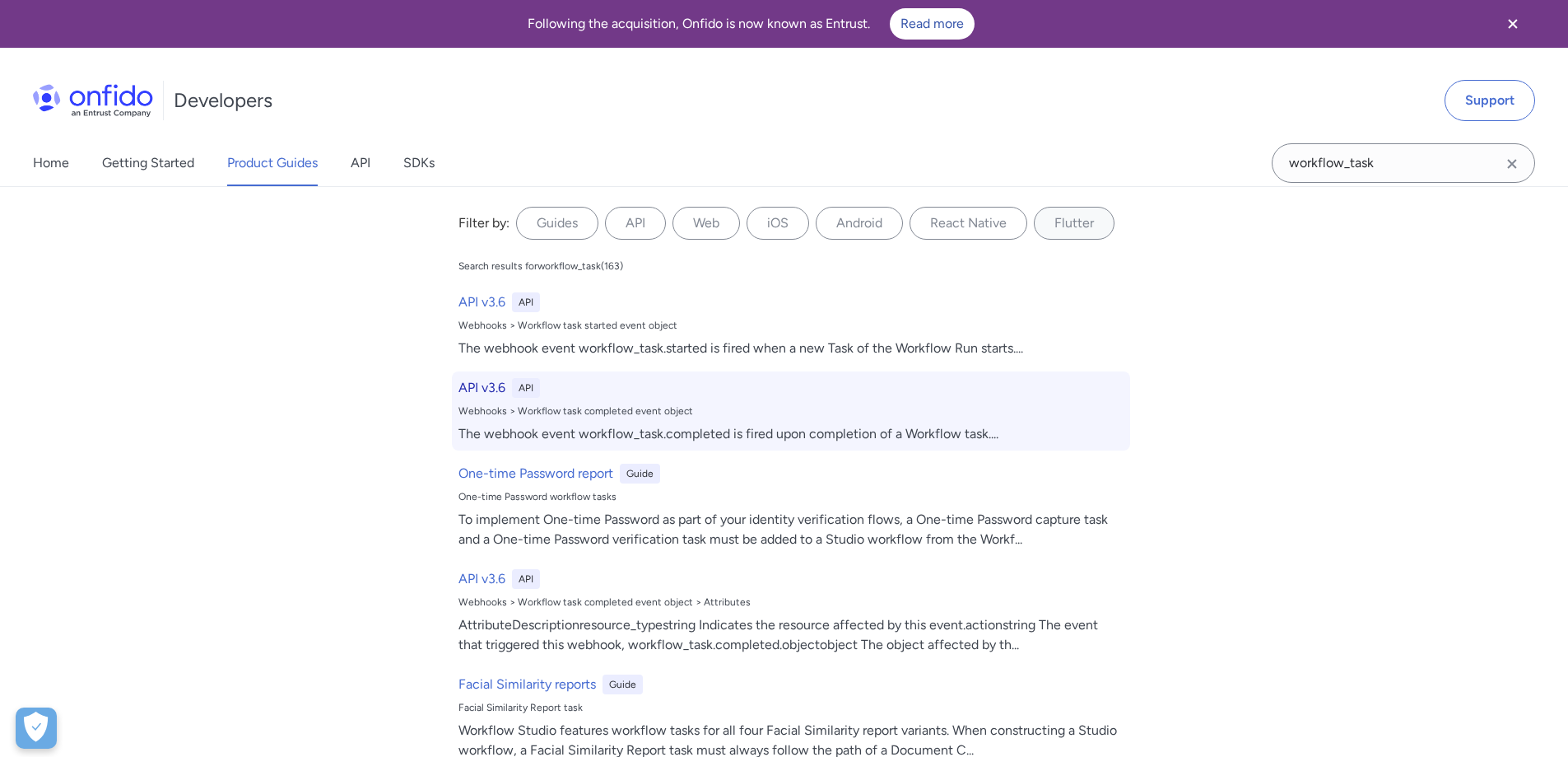
select select "http"
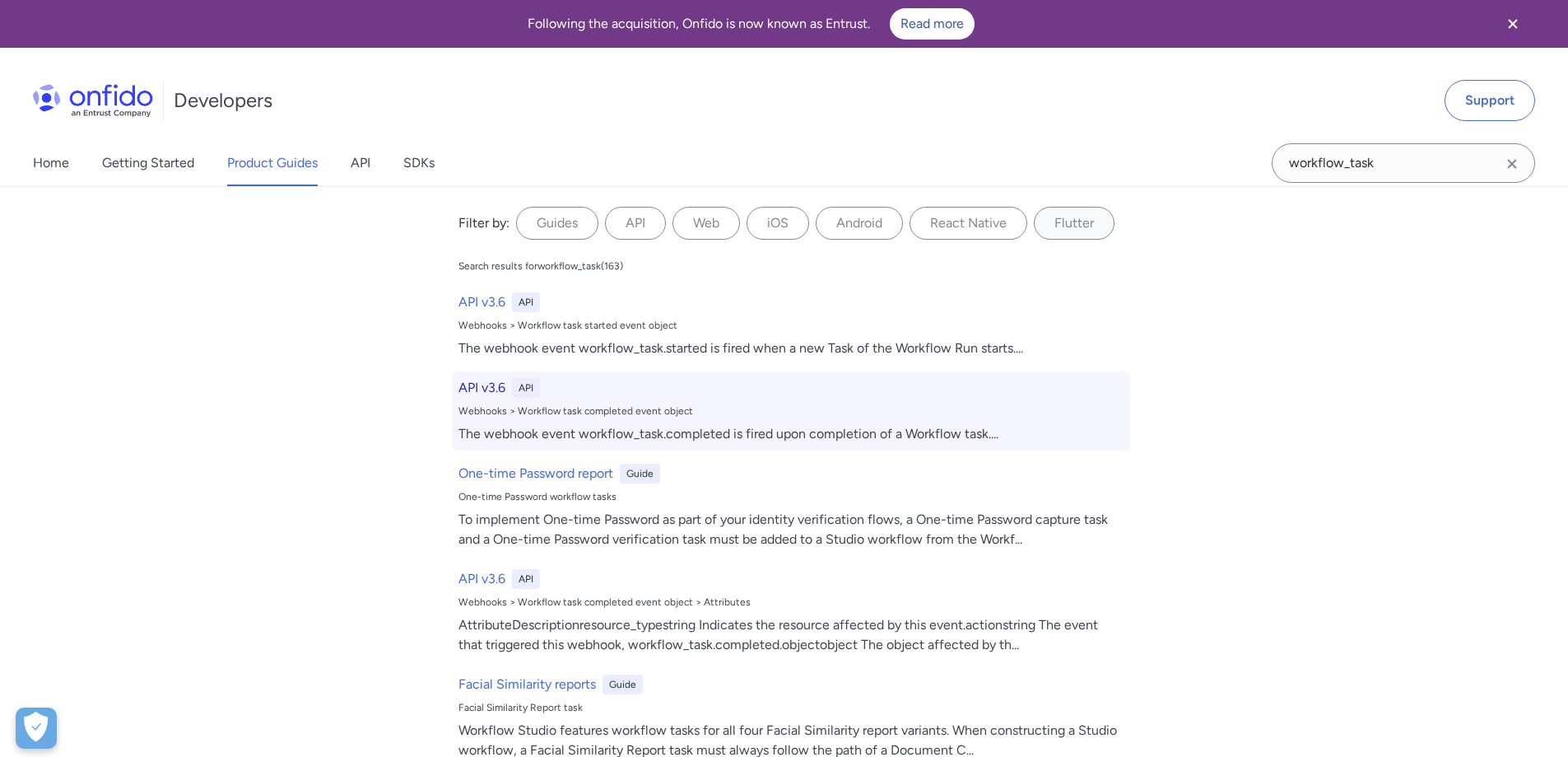
select select "http"
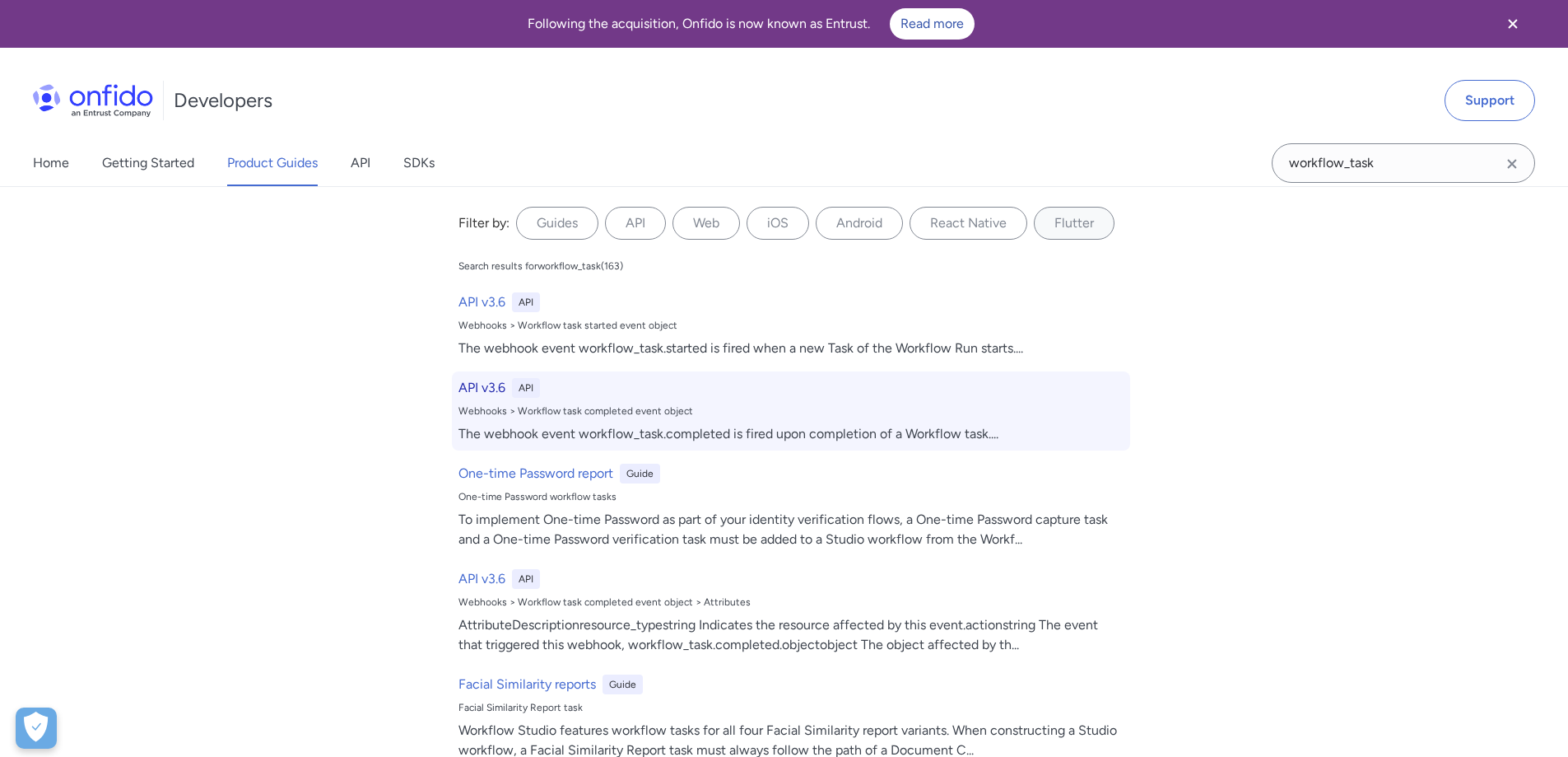
select select "http"
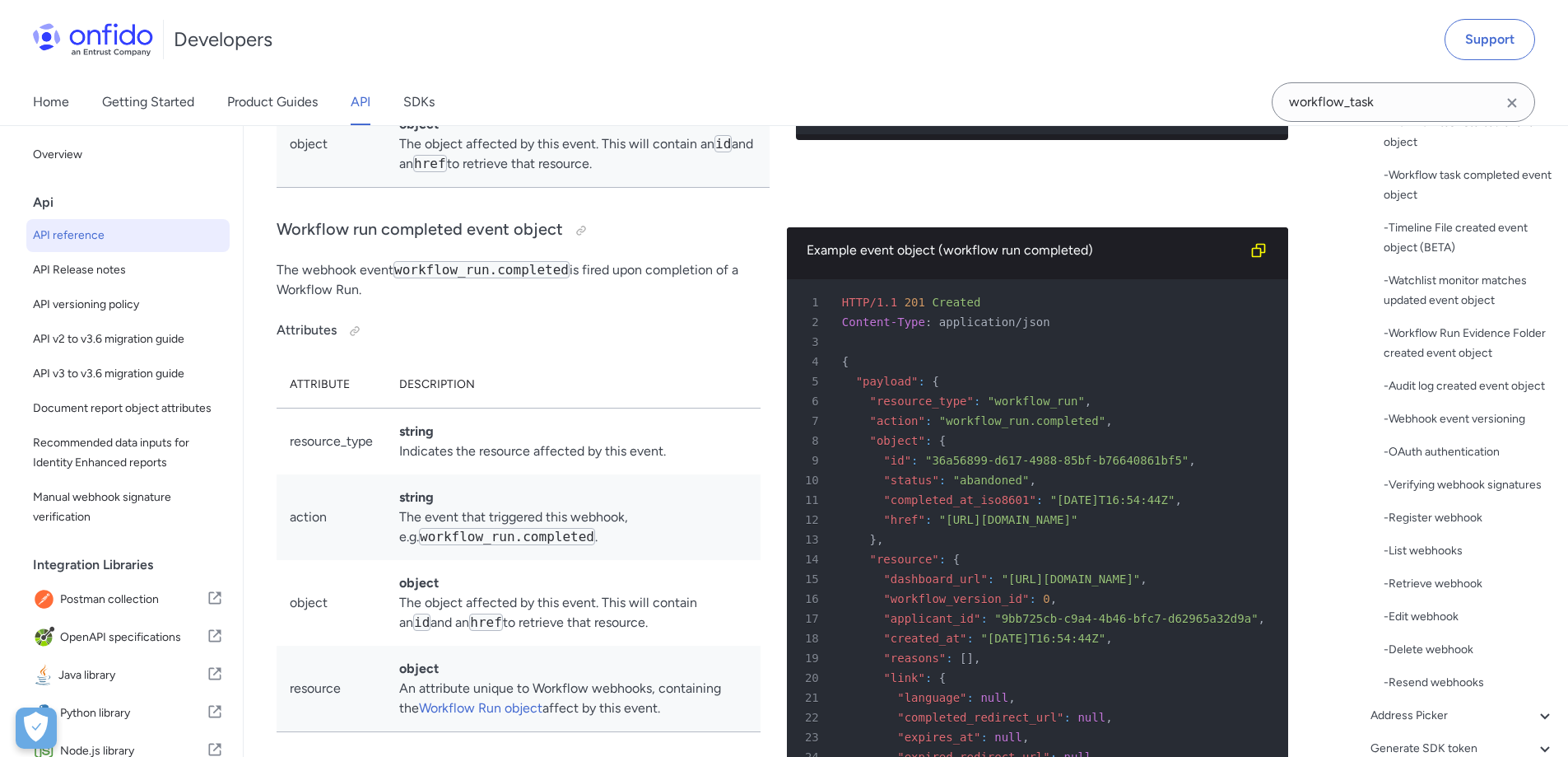
scroll to position [126828, 0]
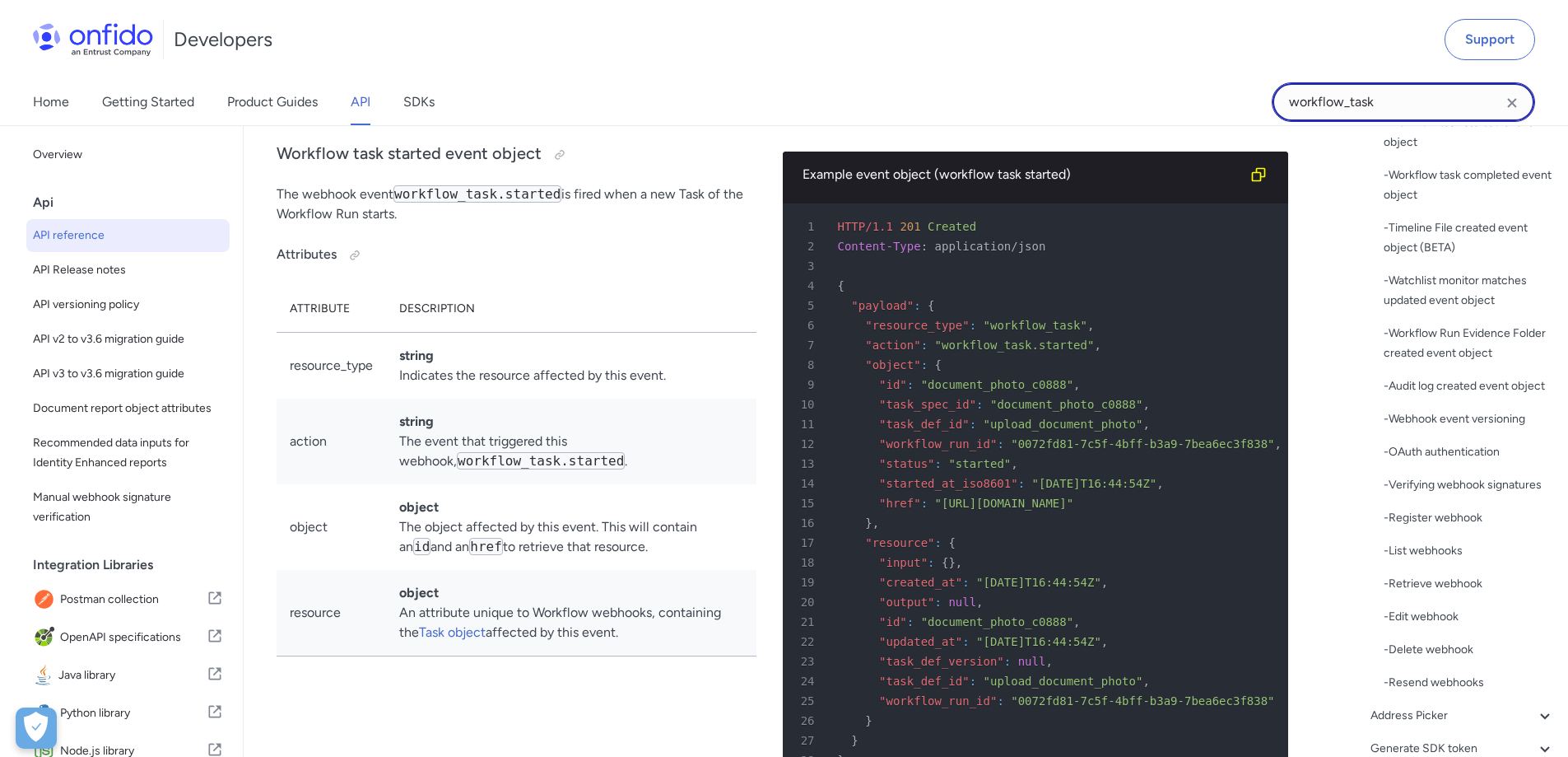
click at [1388, 107] on input "workflow_task" at bounding box center [1403, 102] width 263 height 40
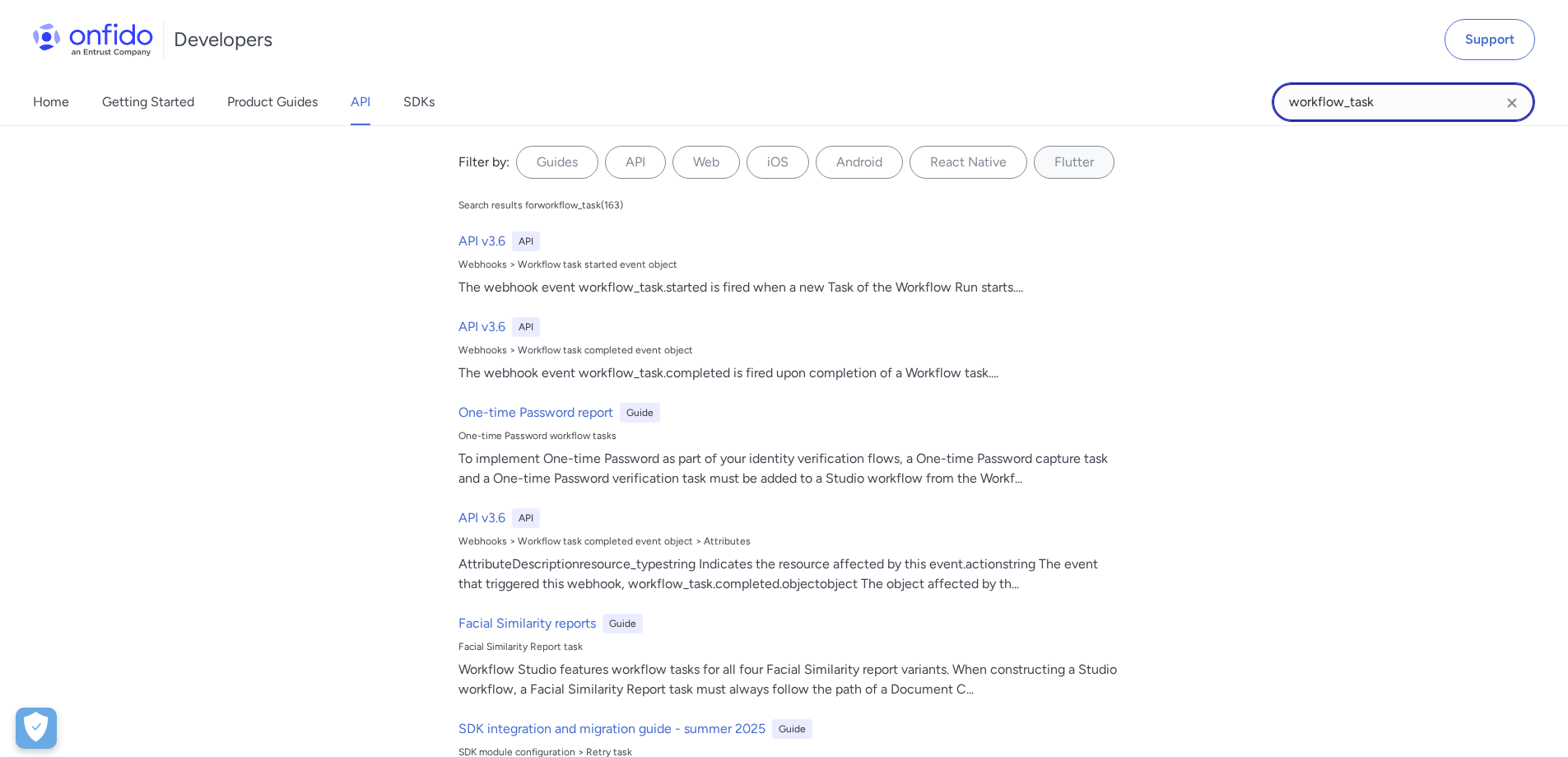
paste input "run_evidence_folder.created"
type input "workflow_run_evidence_folder.created"
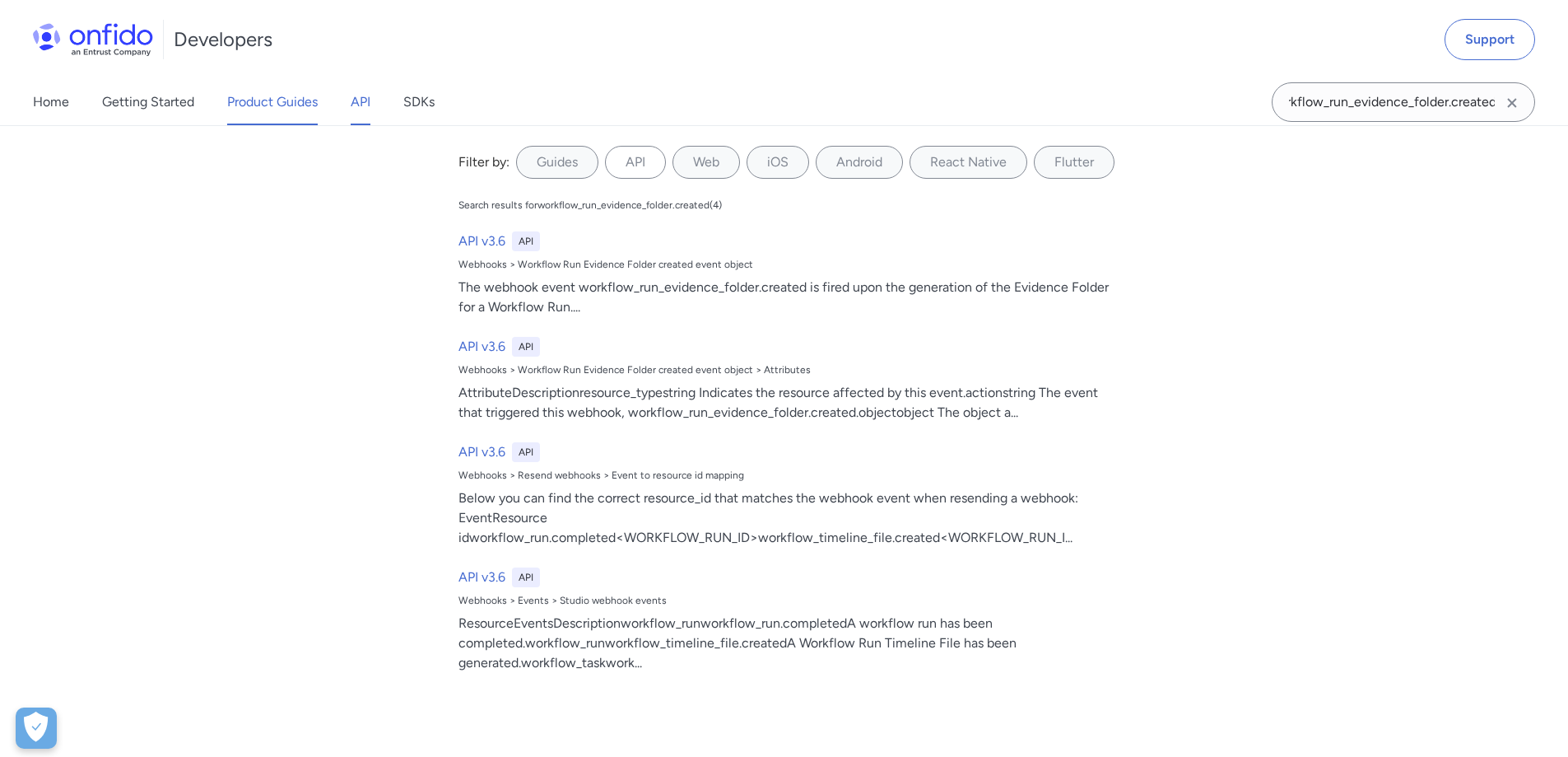
scroll to position [0, 0]
click at [238, 110] on link "Product Guides" at bounding box center [272, 102] width 91 height 46
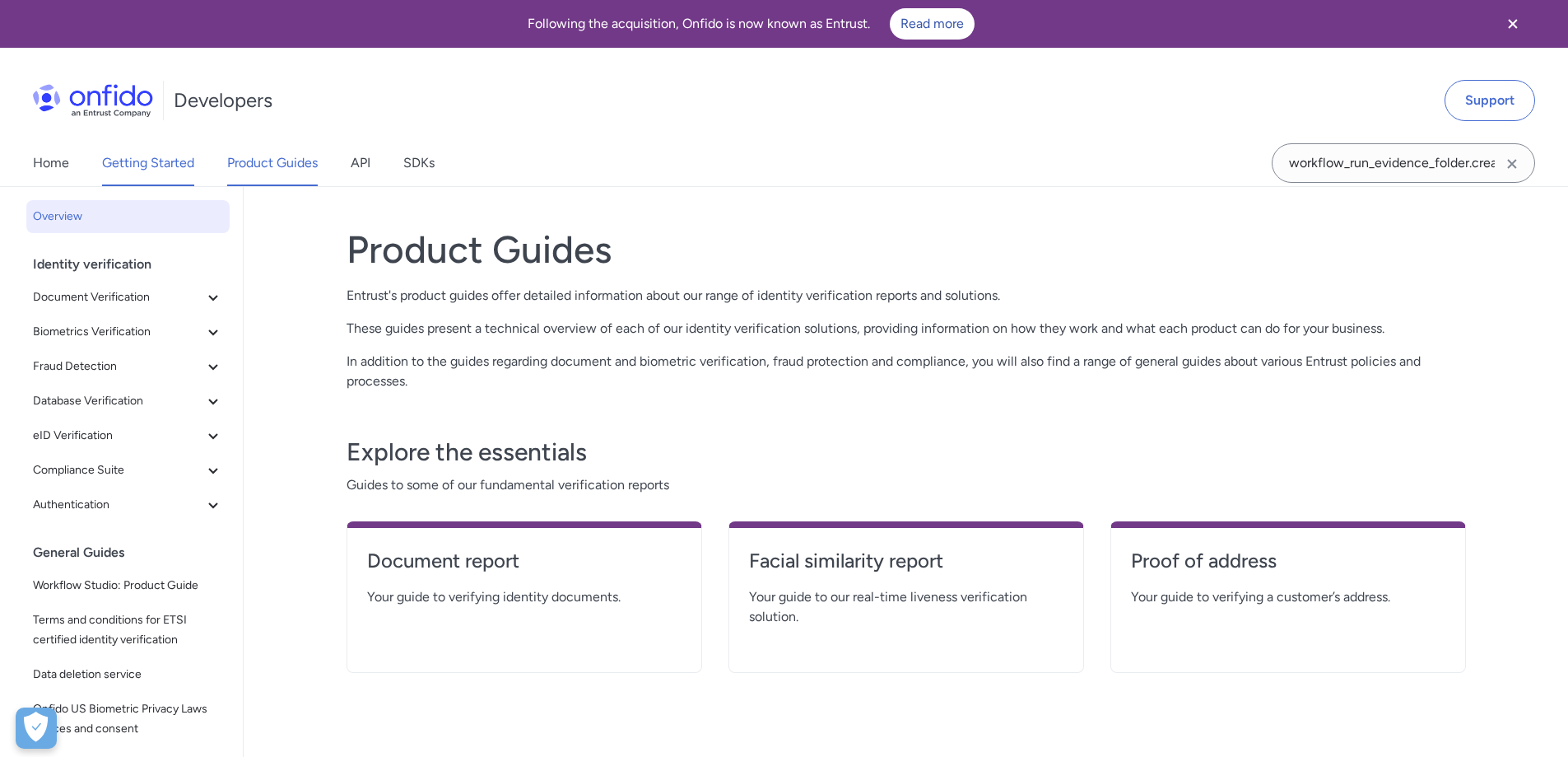
click at [110, 157] on link "Getting Started" at bounding box center [148, 163] width 93 height 46
click at [62, 158] on link "Home" at bounding box center [51, 163] width 37 height 46
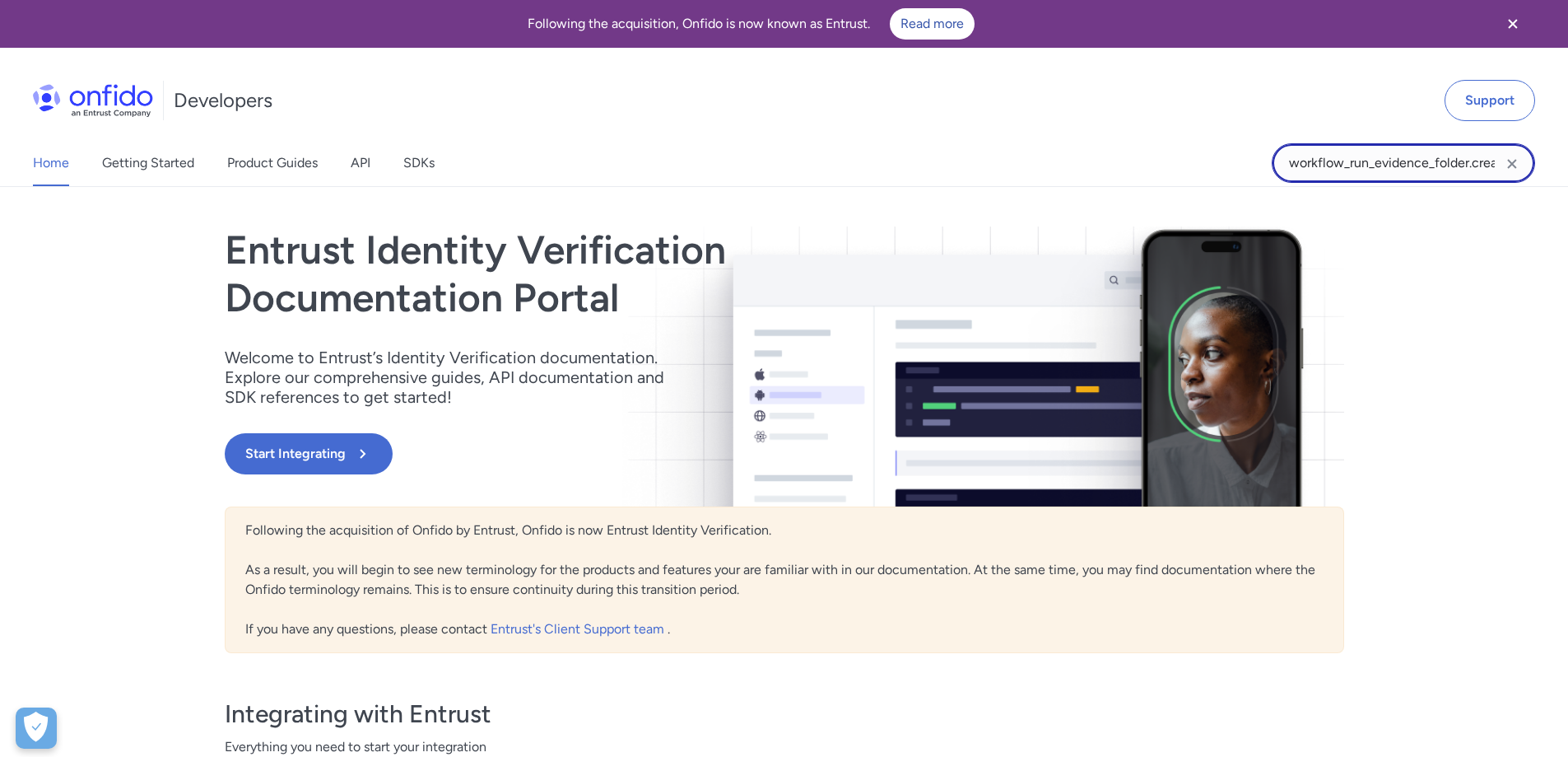
click at [1423, 160] on input "workflow_run_evidence_folder.created" at bounding box center [1403, 163] width 263 height 40
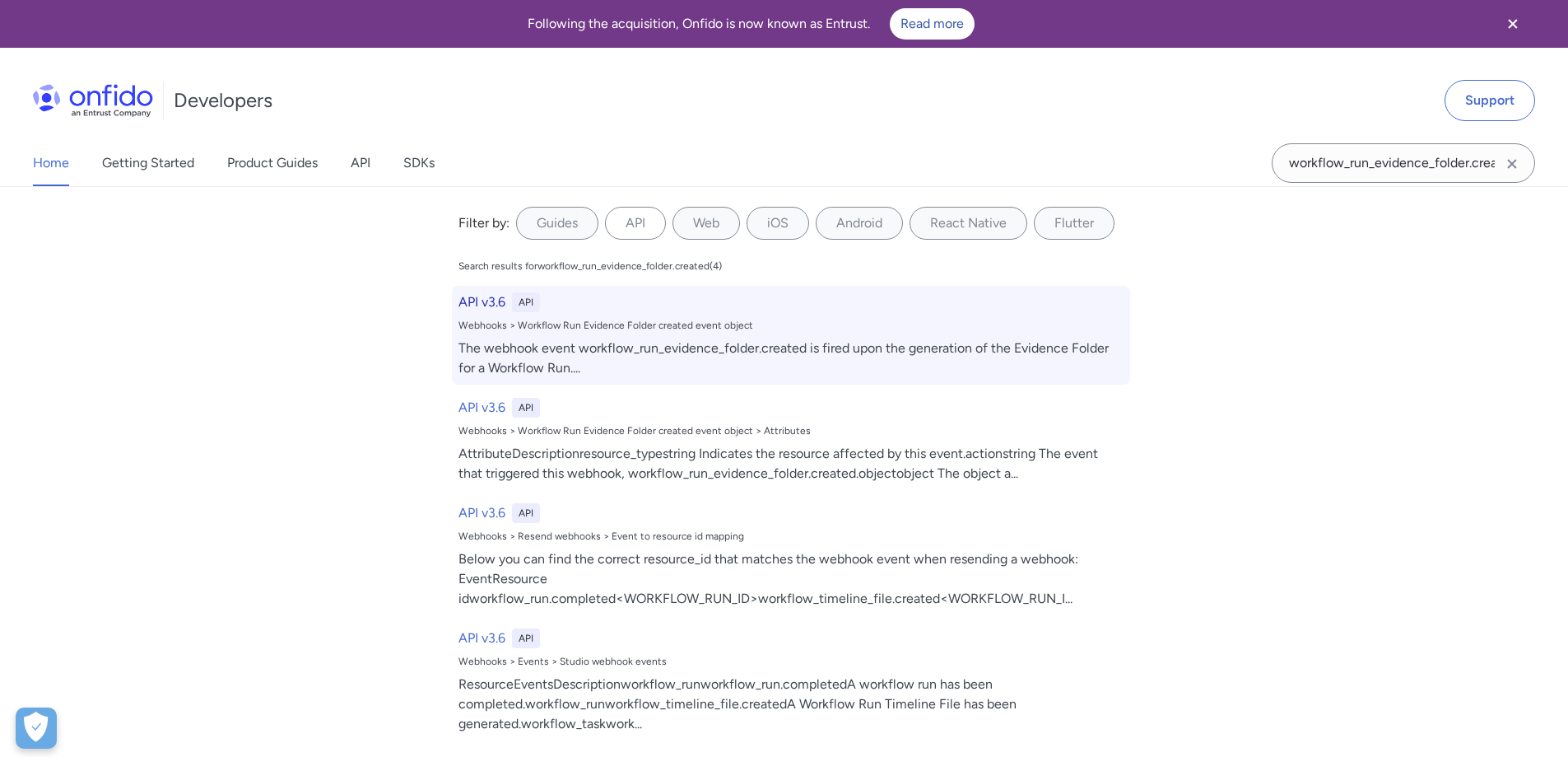
click at [522, 325] on div "Webhooks > Workflow Run Evidence Folder created event object" at bounding box center [791, 325] width 665 height 14
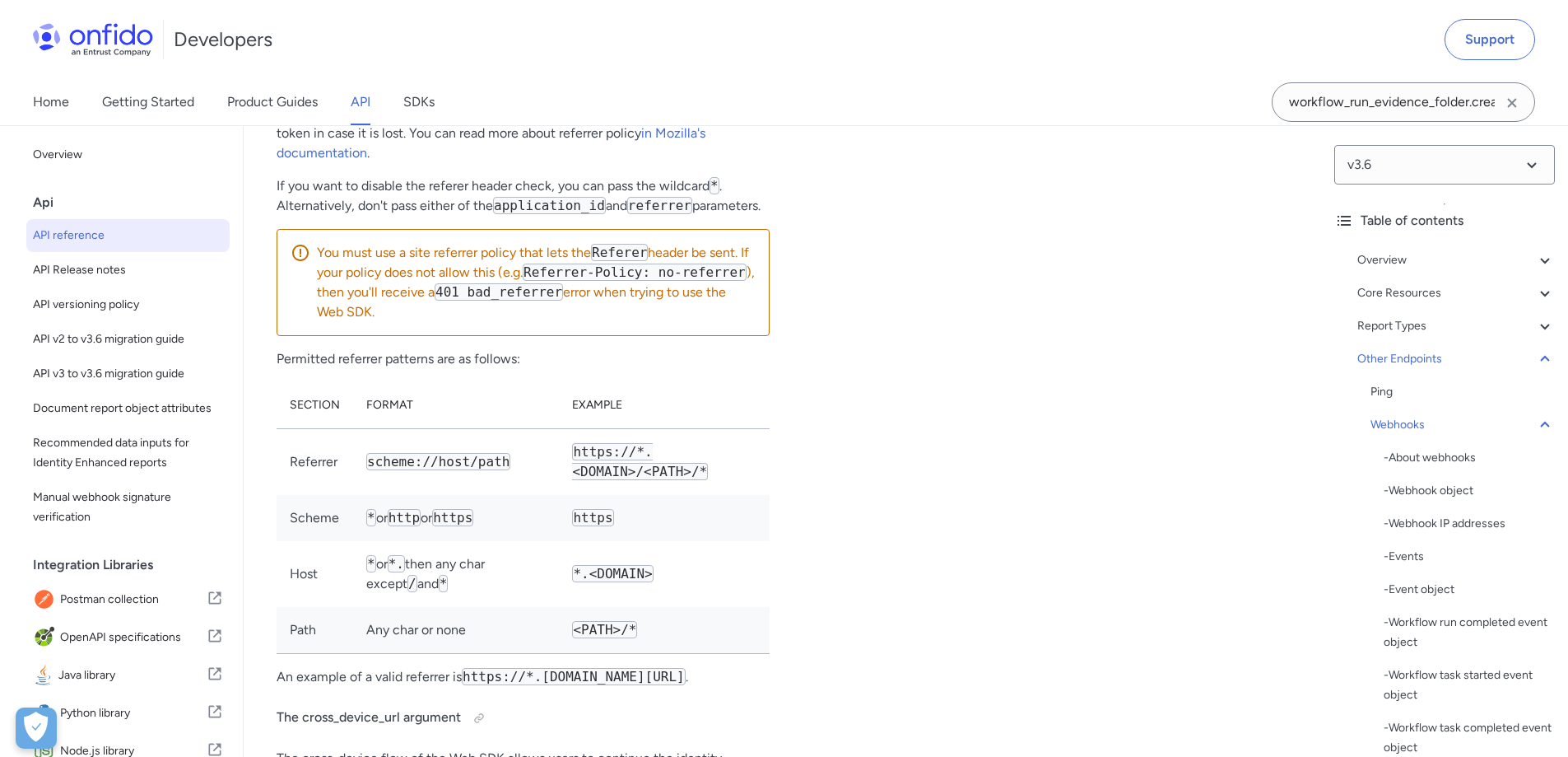
scroll to position [137117, 0]
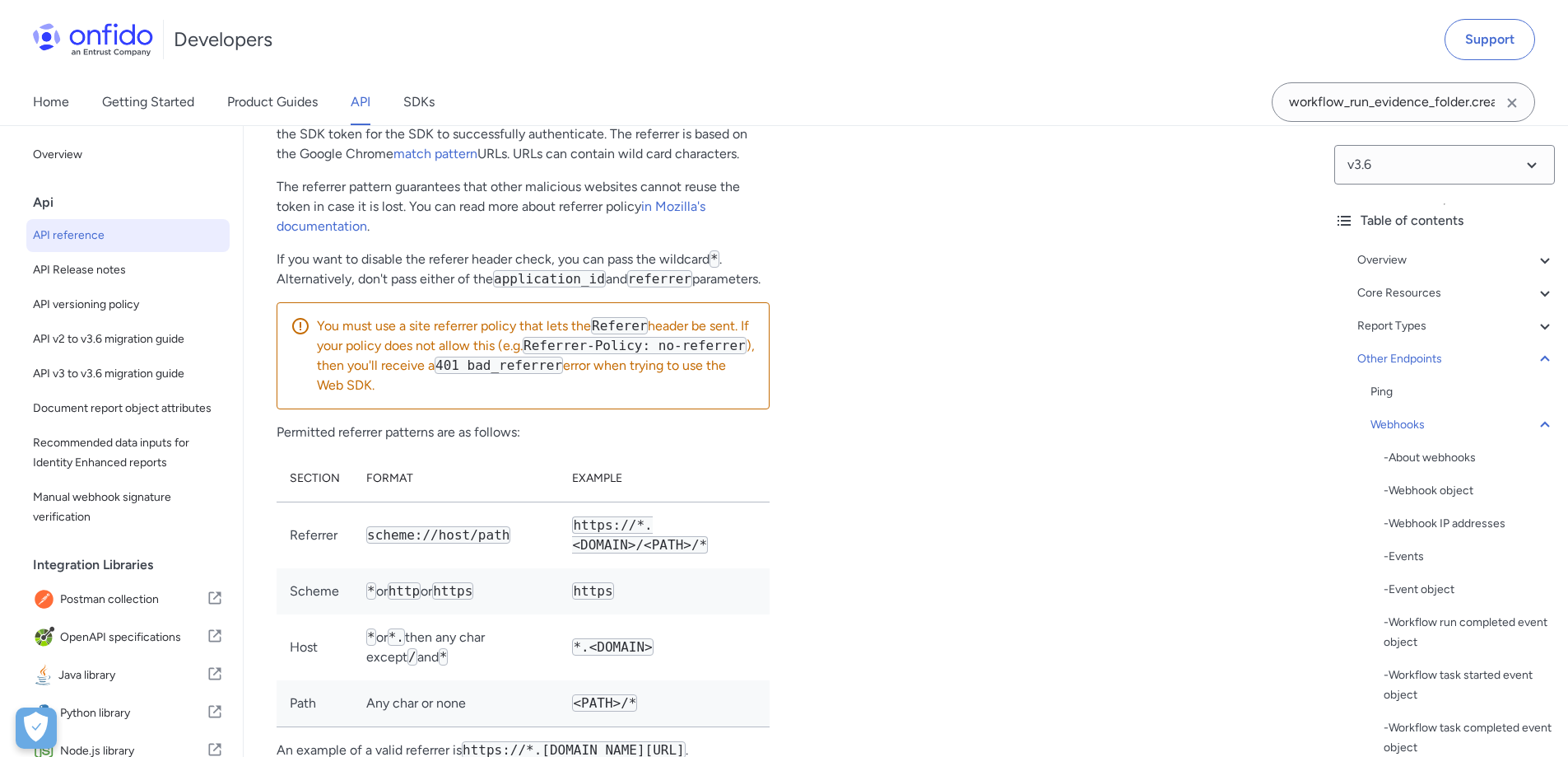
drag, startPoint x: 294, startPoint y: 419, endPoint x: 381, endPoint y: 465, distance: 98.4
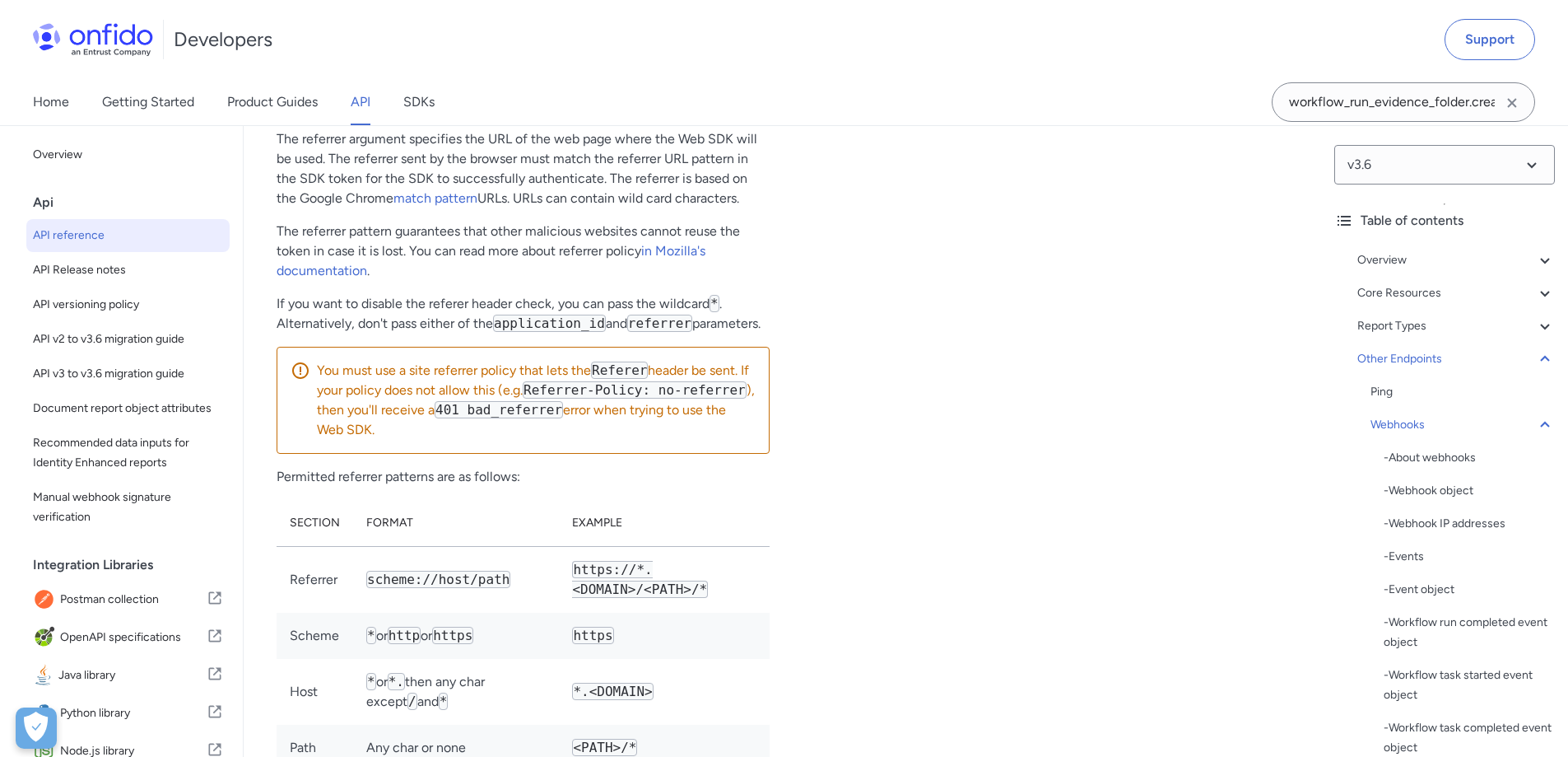
scroll to position [137035, 0]
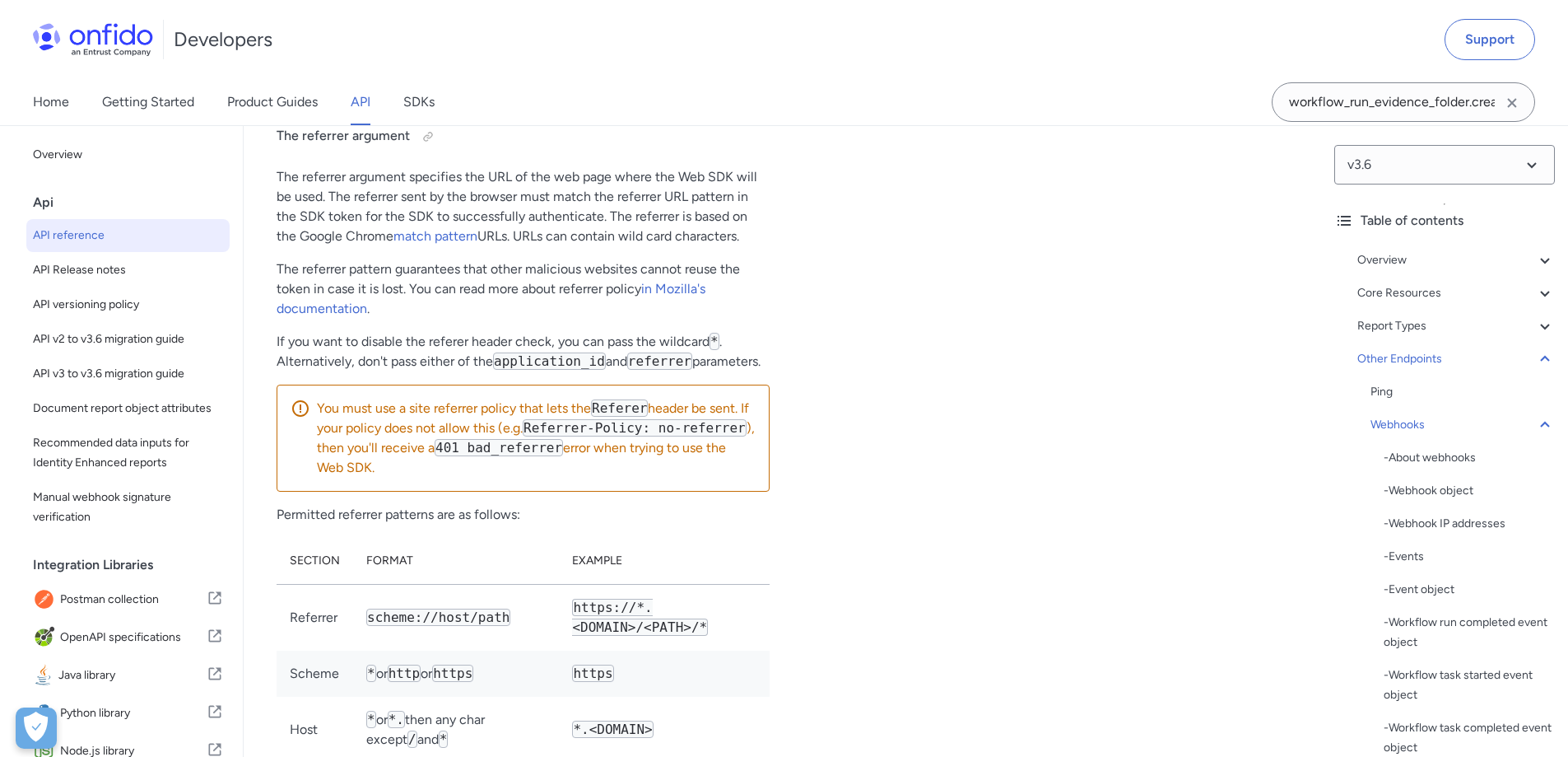
drag, startPoint x: 285, startPoint y: 225, endPoint x: 555, endPoint y: 457, distance: 356.0
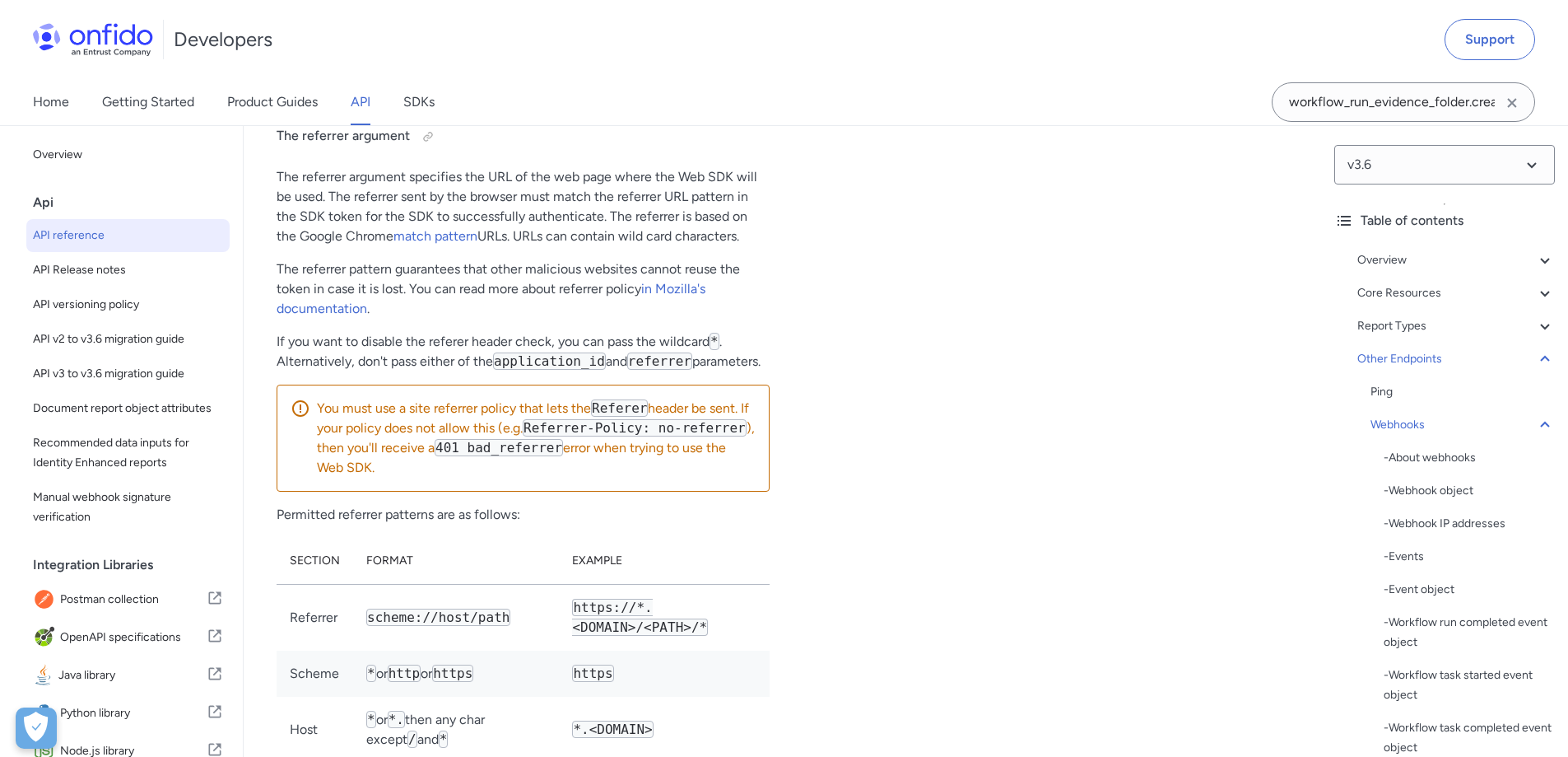
click at [978, 74] on div "Developers Support" at bounding box center [784, 39] width 1568 height 79
